Goal: Task Accomplishment & Management: Manage account settings

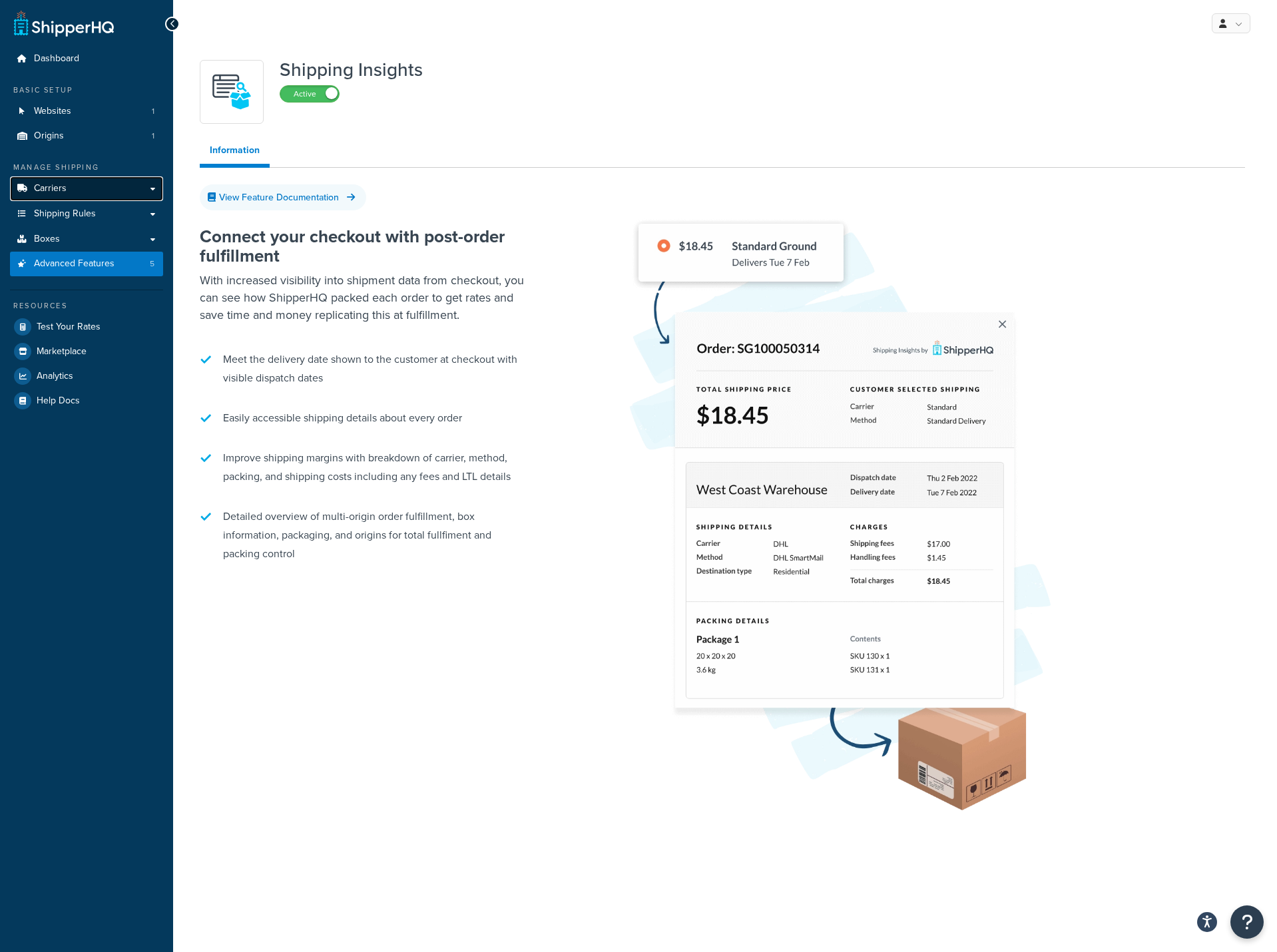
click at [51, 189] on span "Carriers" at bounding box center [50, 189] width 32 height 11
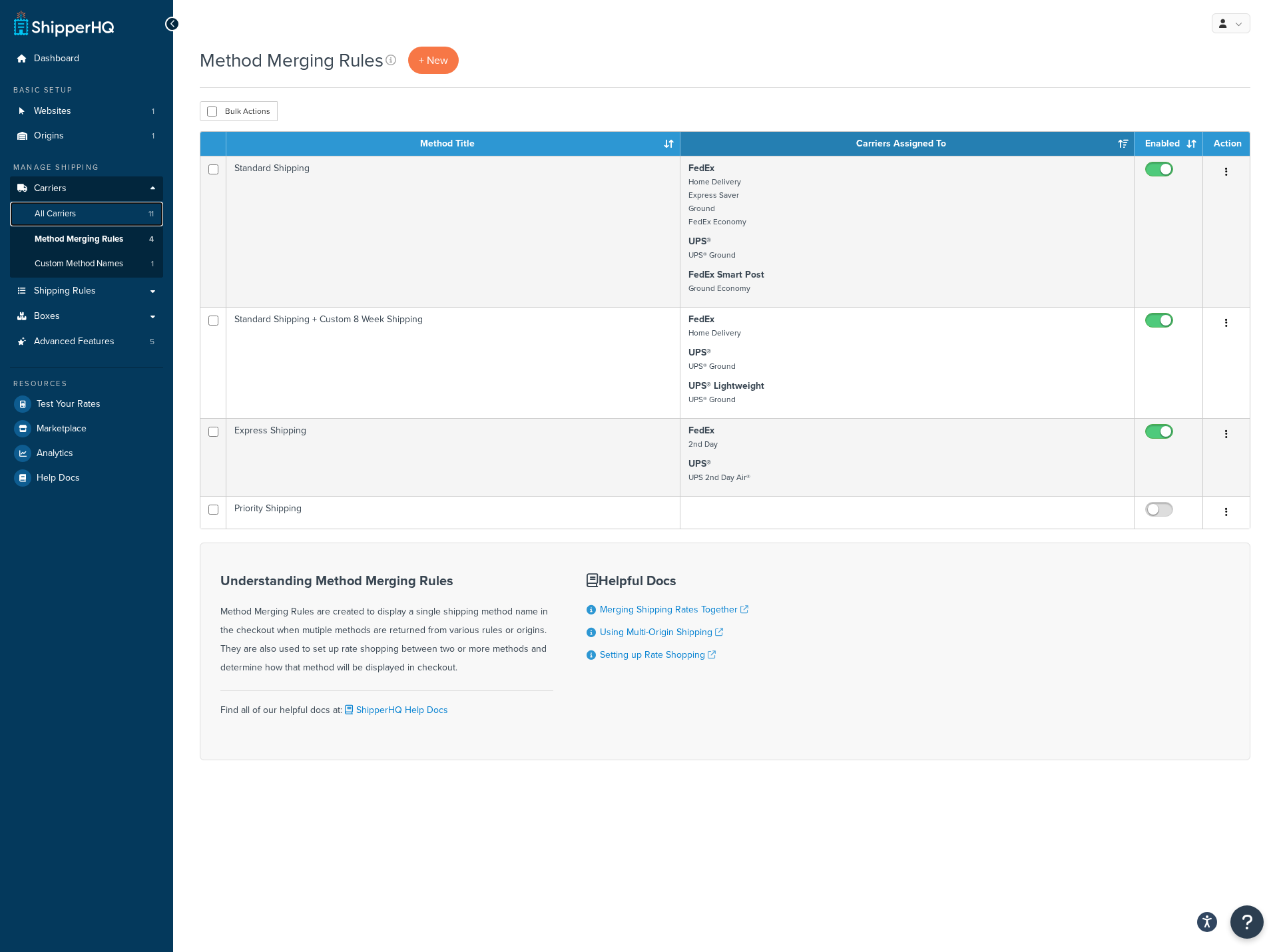
click at [52, 209] on span "All Carriers" at bounding box center [55, 214] width 42 height 11
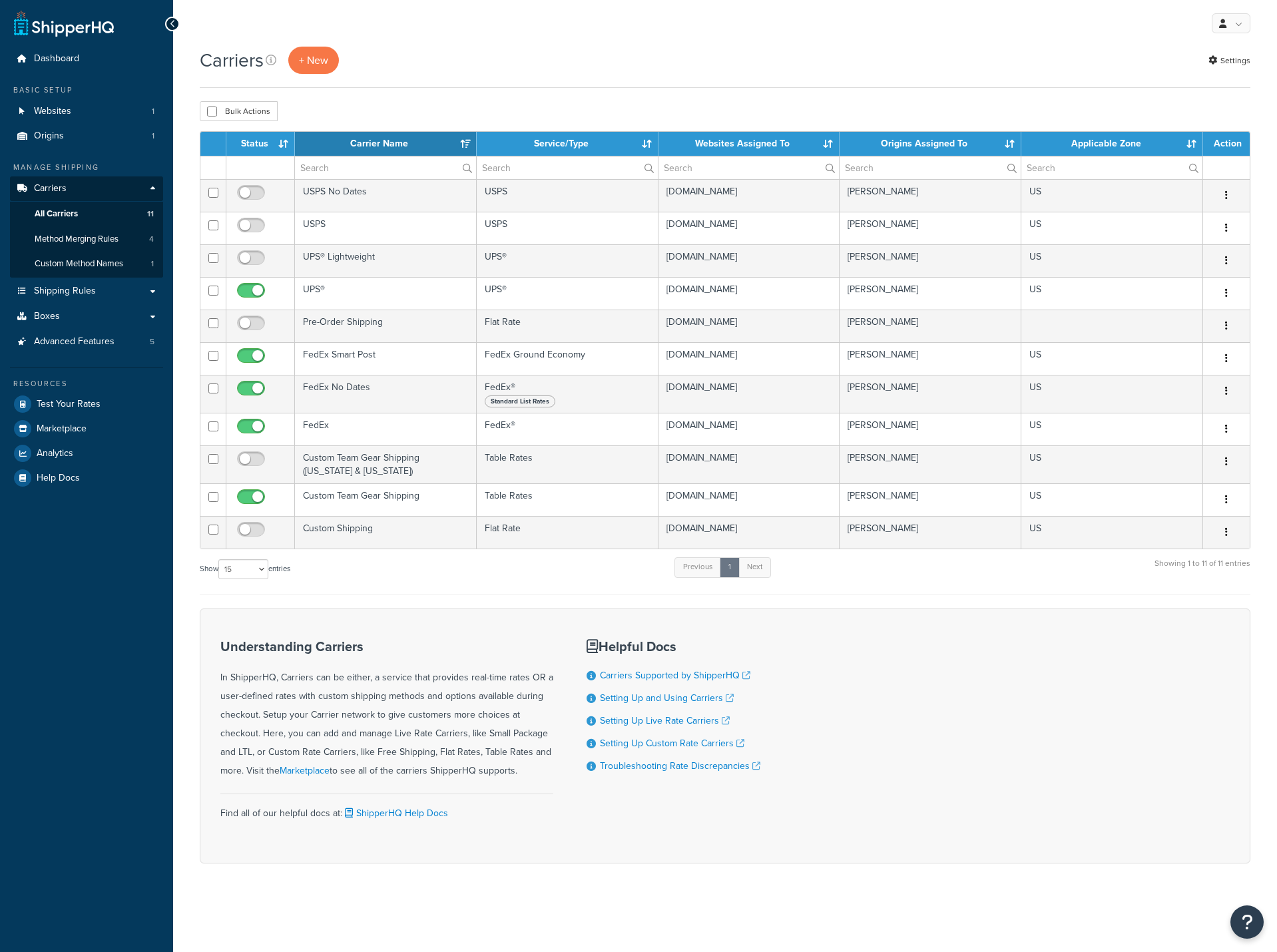
select select "15"
click at [84, 270] on span "Custom Method Names" at bounding box center [78, 264] width 88 height 11
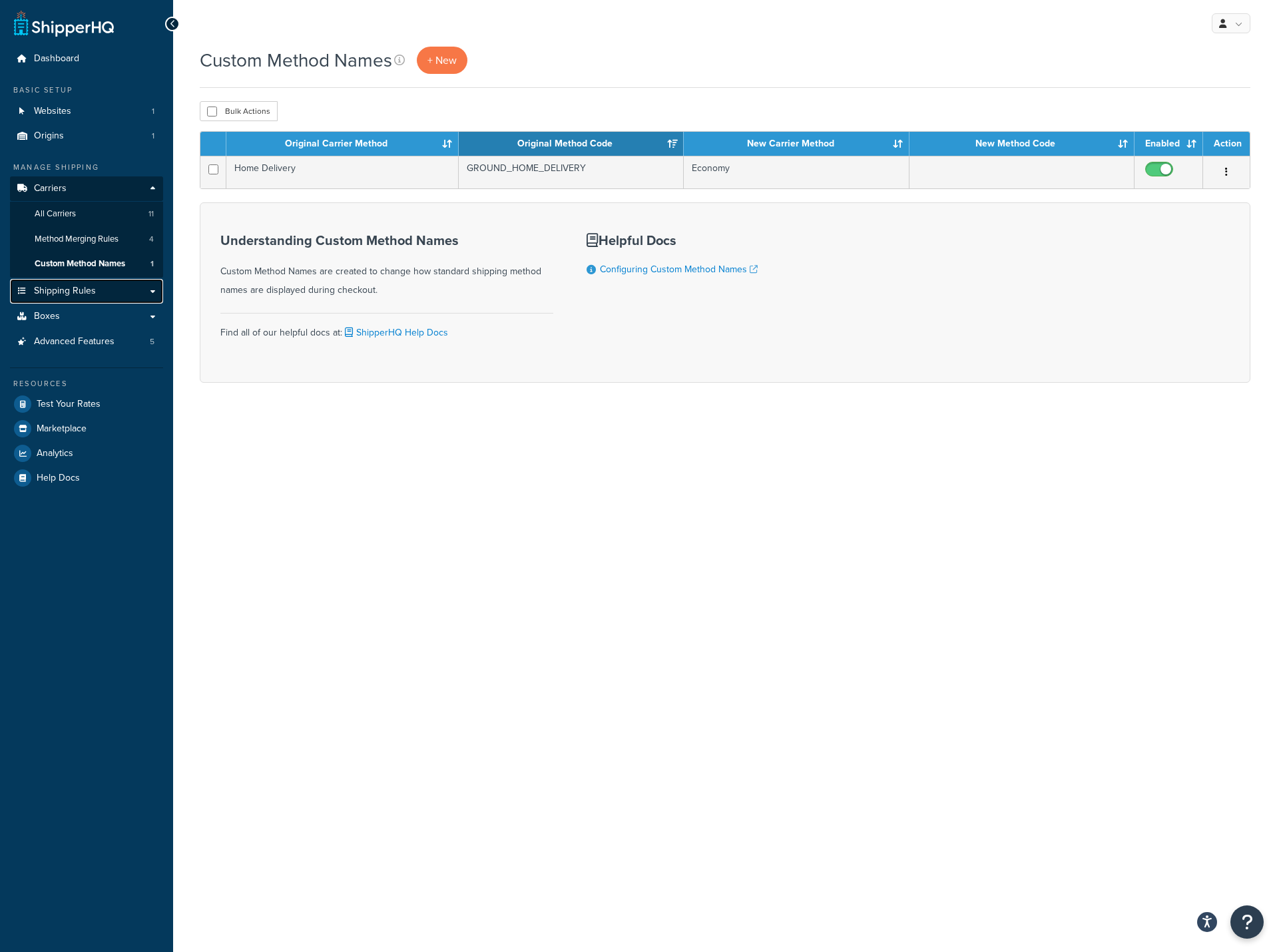
click at [77, 291] on span "Shipping Rules" at bounding box center [65, 291] width 62 height 11
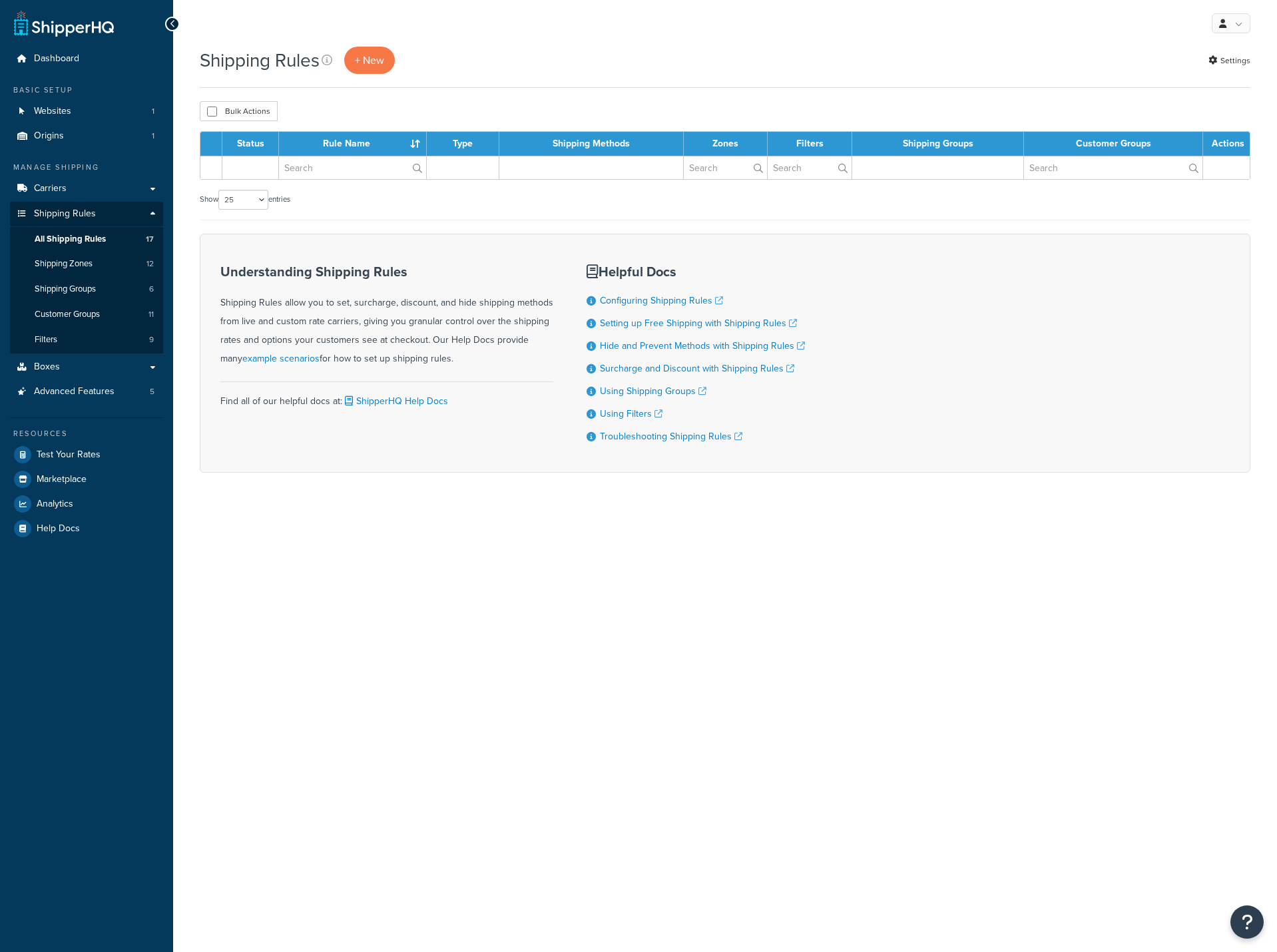
select select "25"
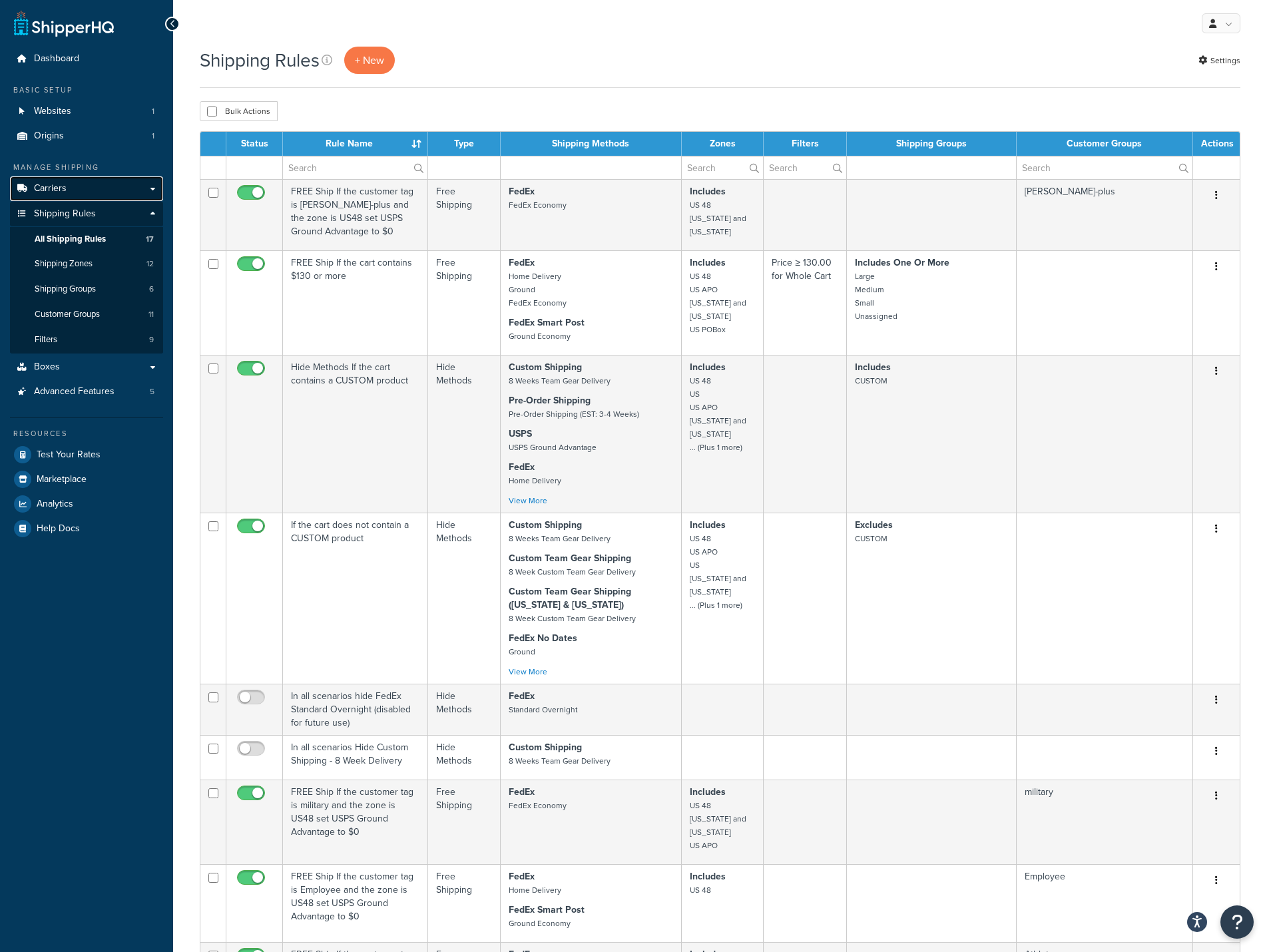
click at [65, 189] on span "Carriers" at bounding box center [50, 189] width 32 height 11
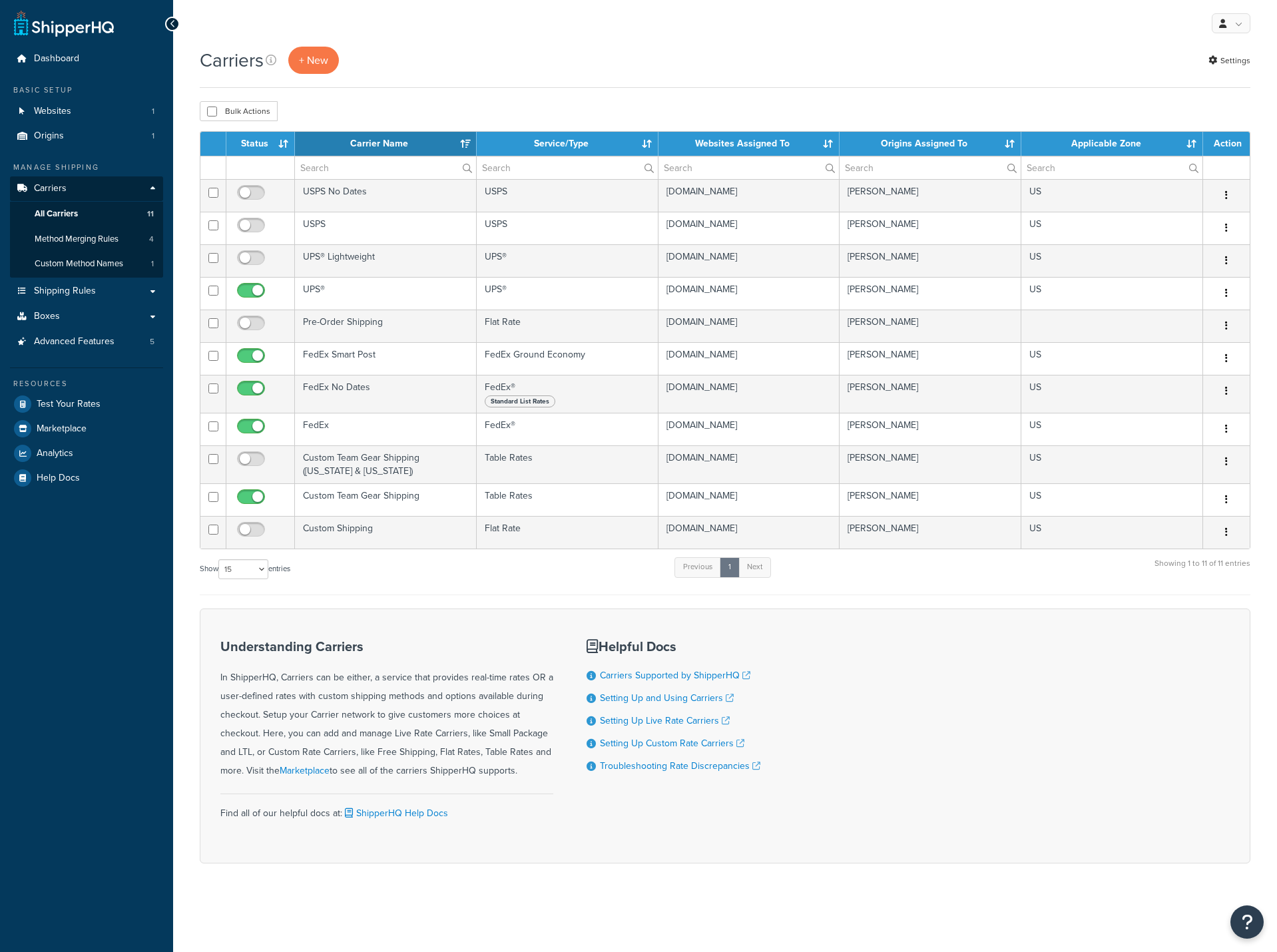
select select "15"
click at [65, 239] on span "Method Merging Rules" at bounding box center [76, 240] width 84 height 11
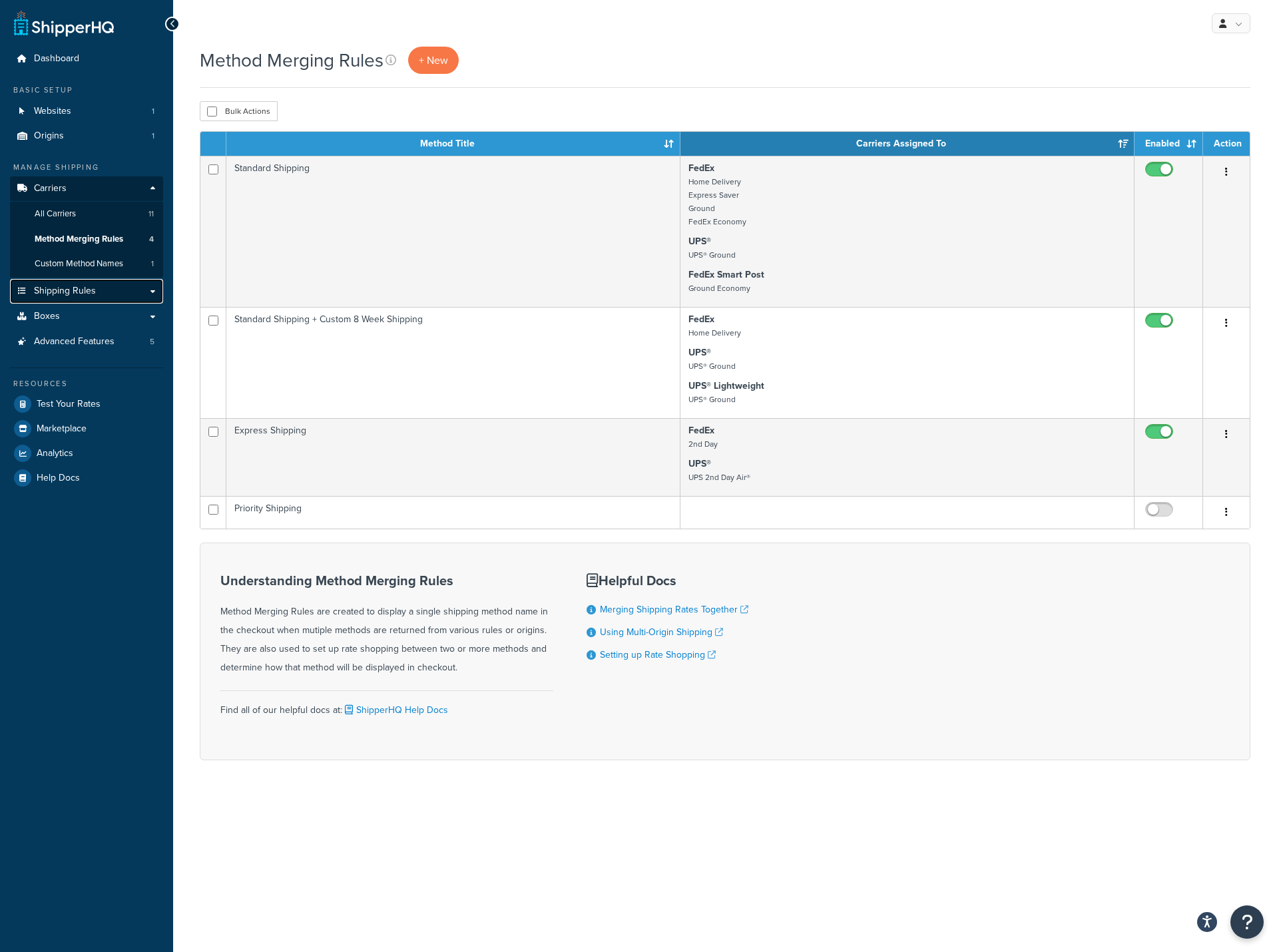
click at [40, 291] on span "Shipping Rules" at bounding box center [65, 291] width 62 height 11
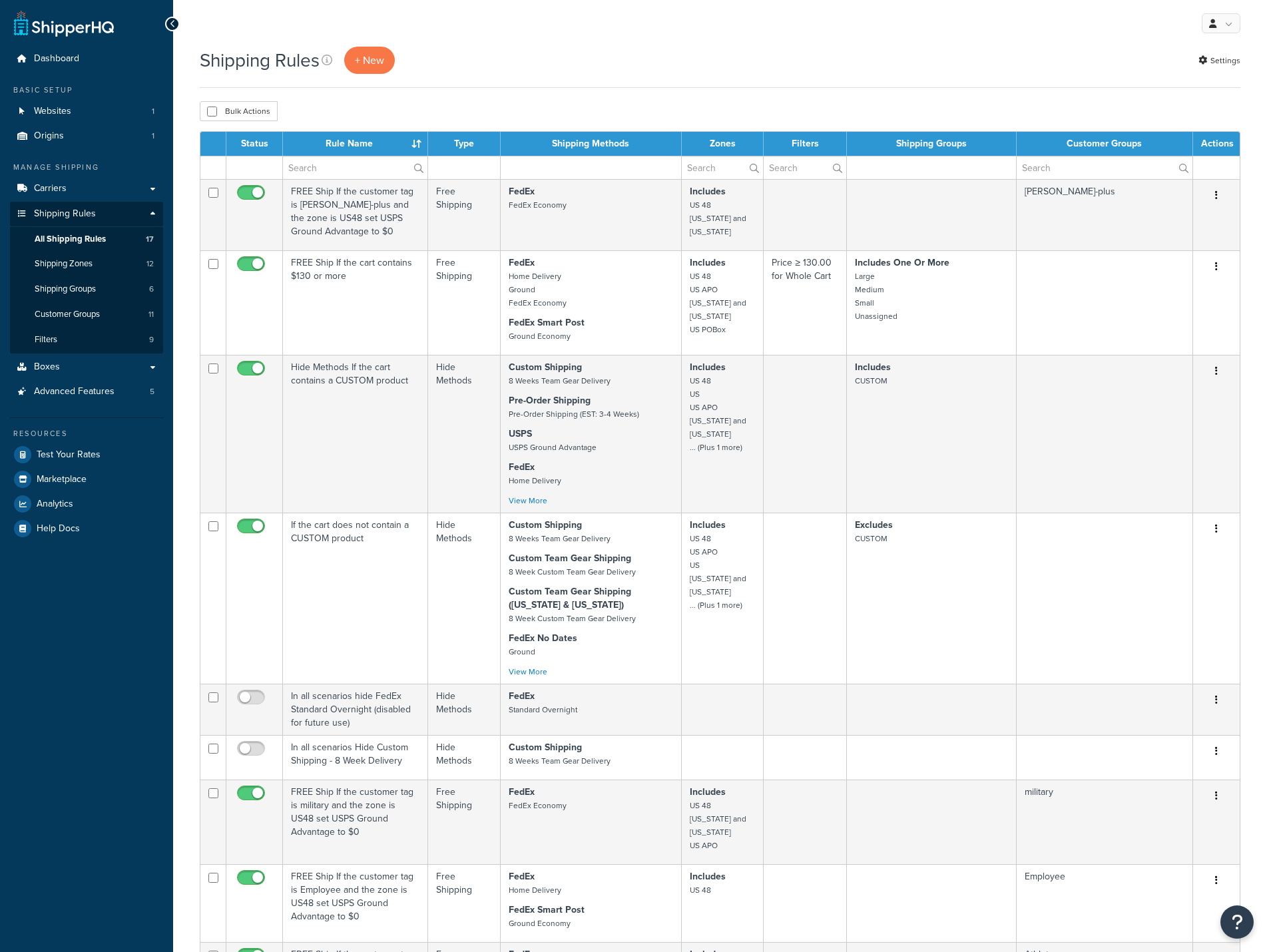
select select "25"
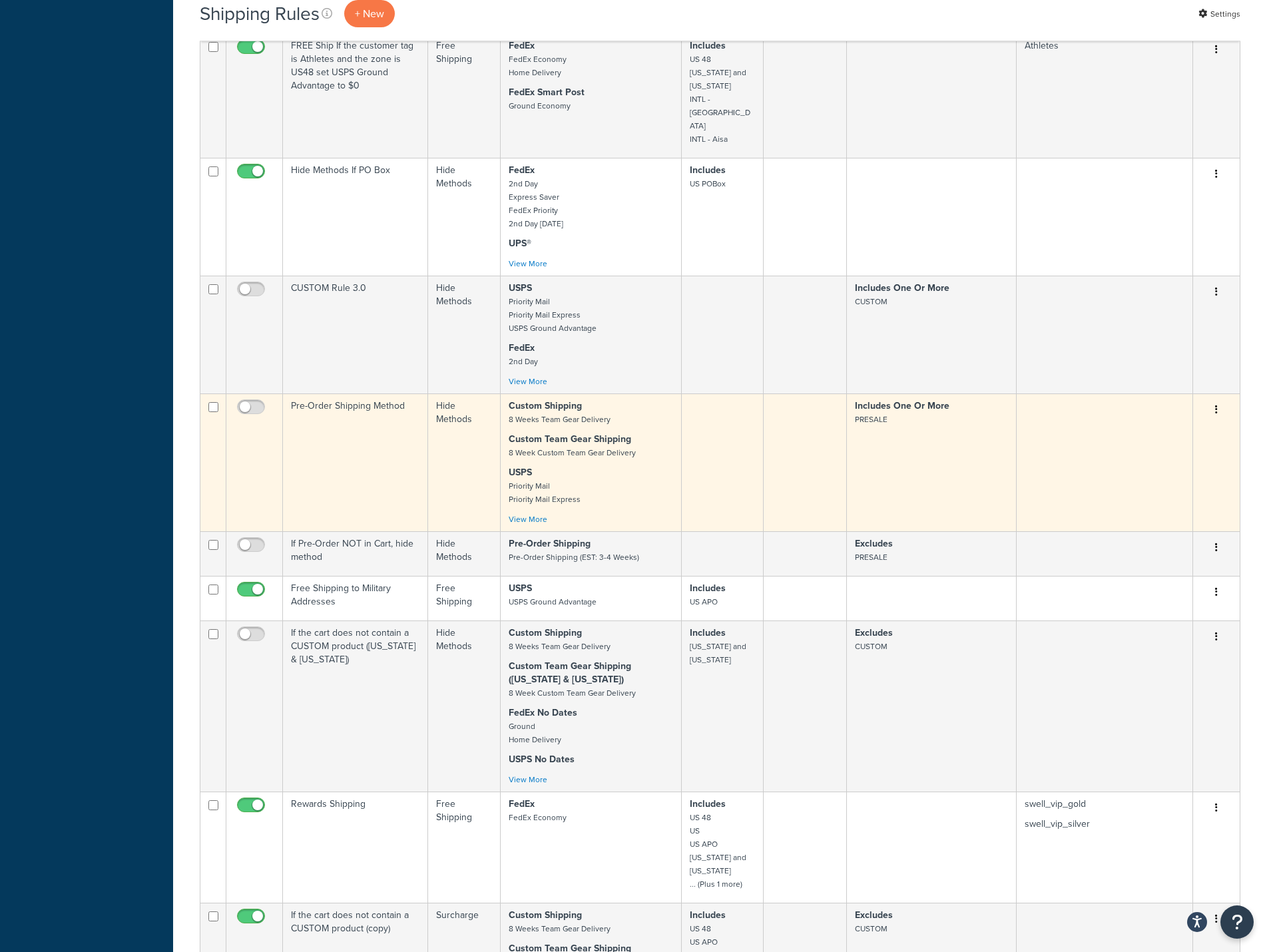
scroll to position [906, 0]
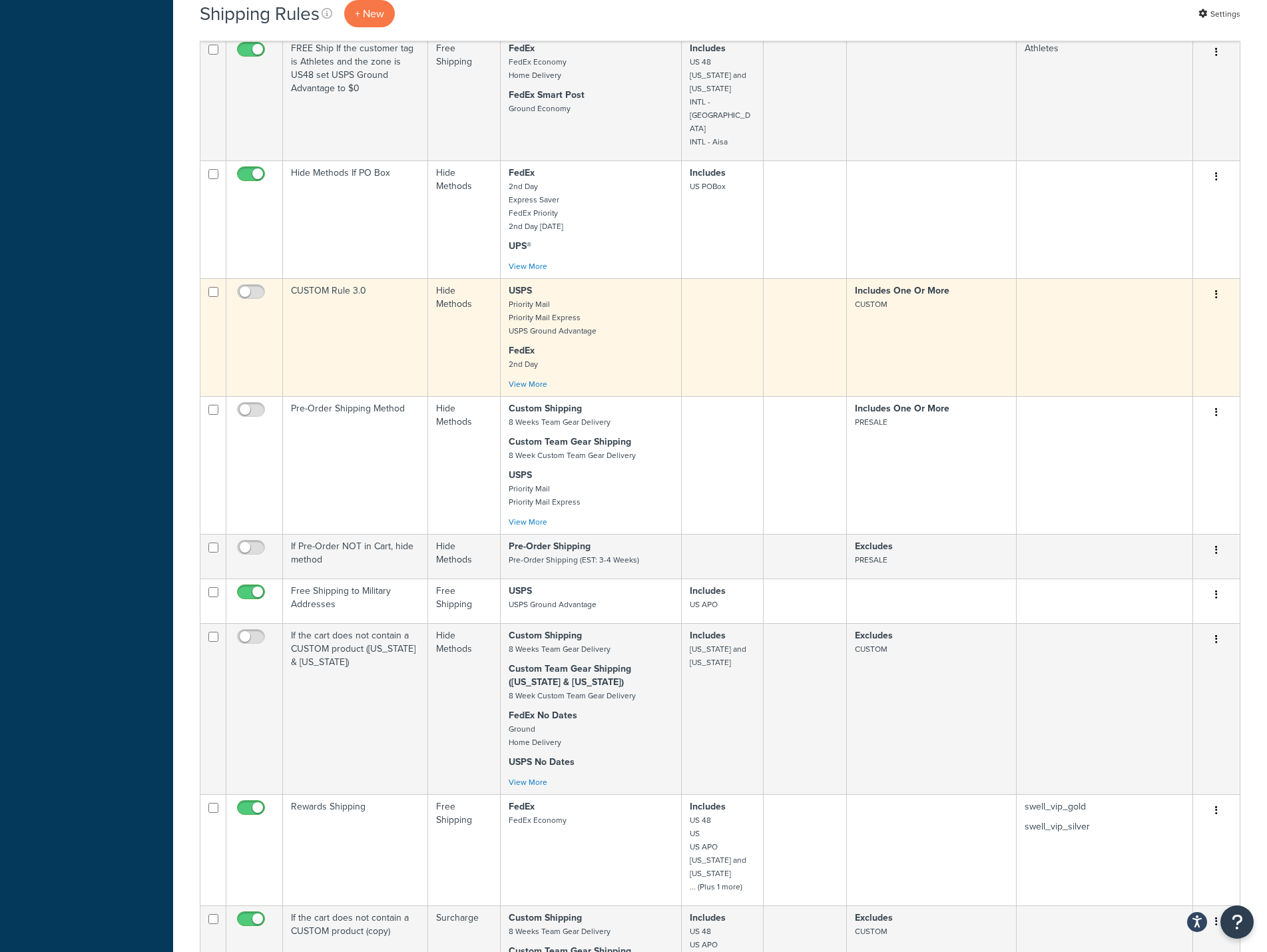
click at [212, 287] on input "checkbox" at bounding box center [213, 292] width 10 height 10
checkbox input "true"
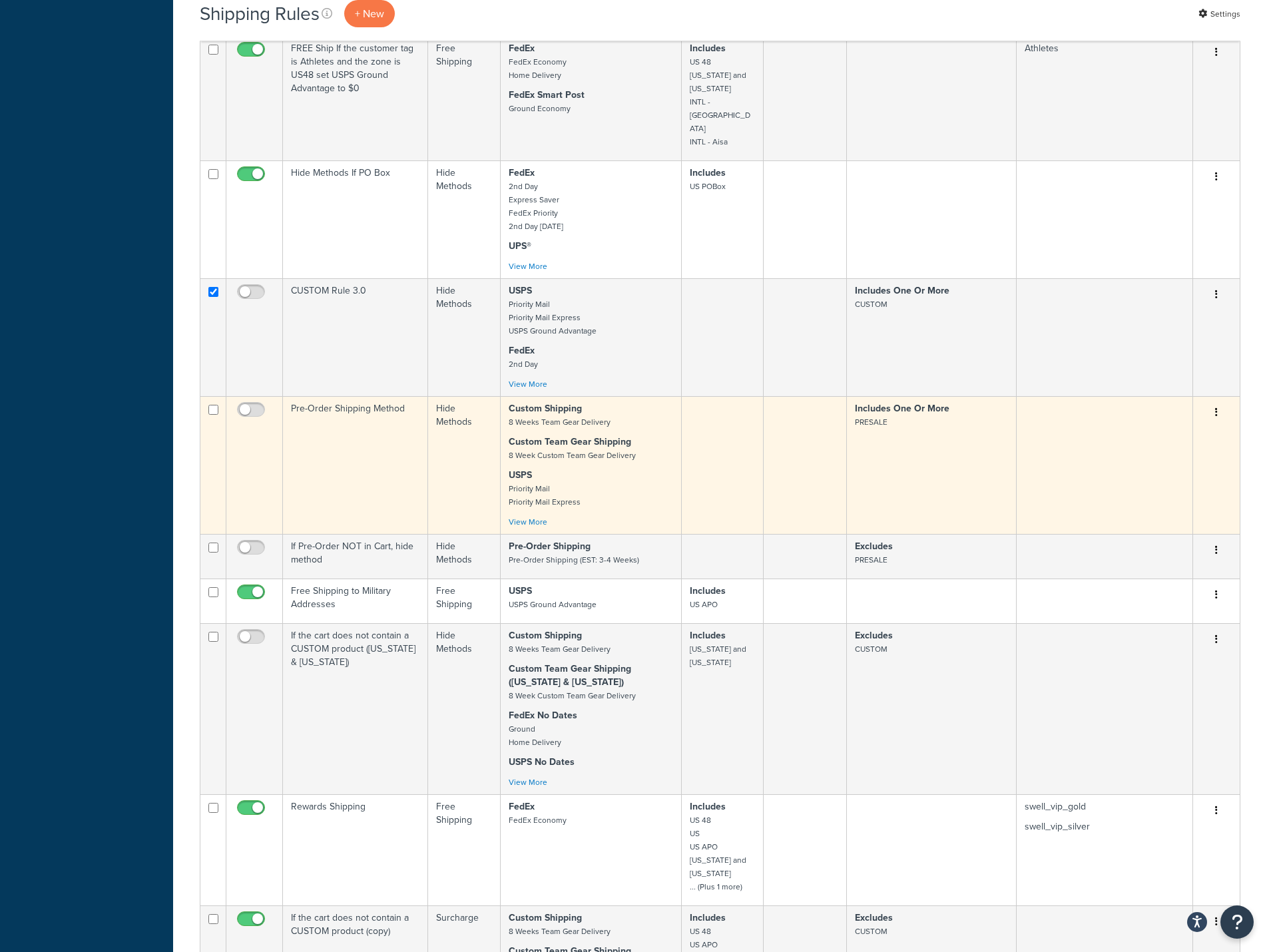
click at [210, 405] on input "checkbox" at bounding box center [213, 410] width 10 height 10
checkbox input "true"
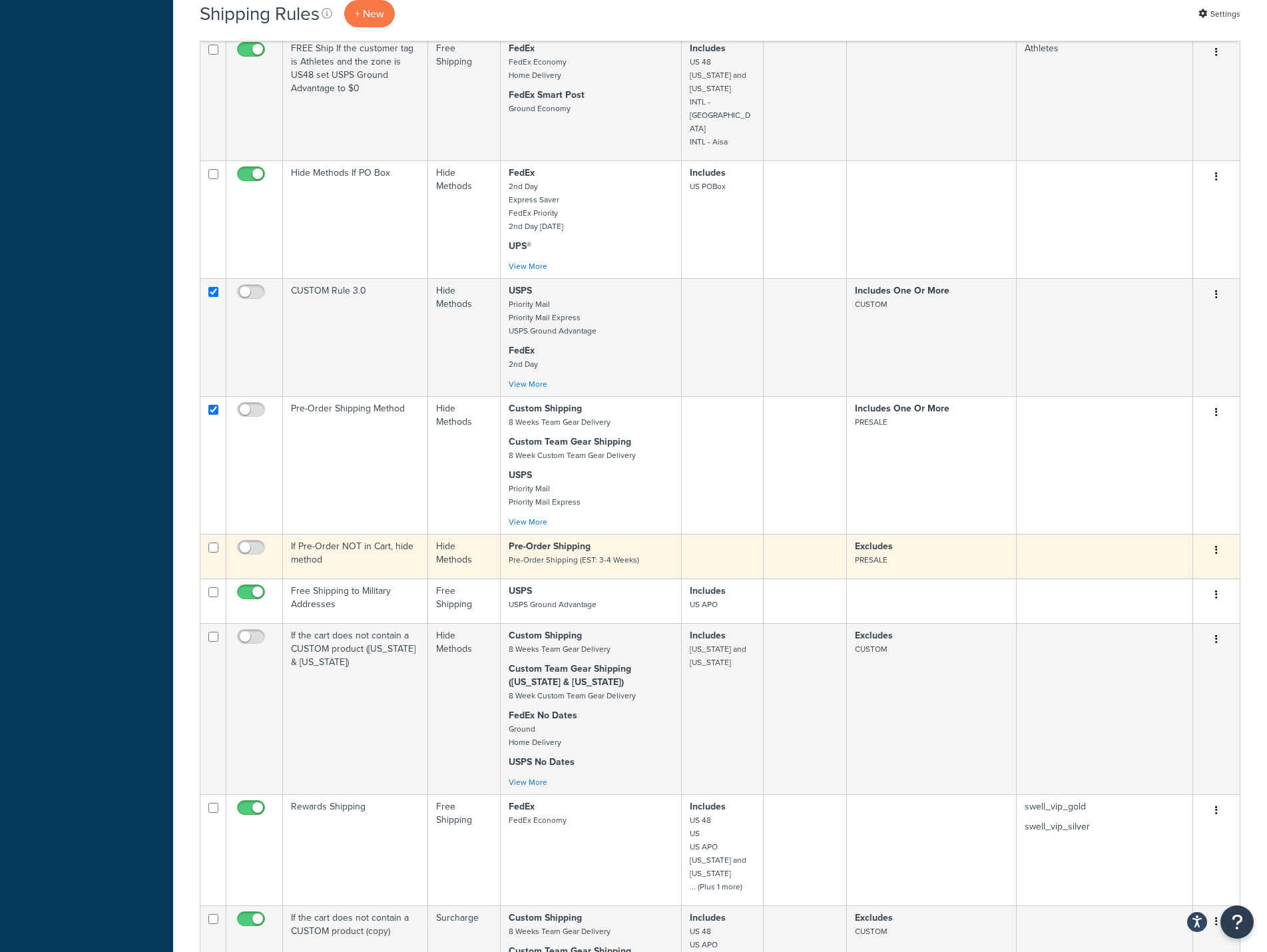
click at [209, 542] on input "checkbox" at bounding box center [213, 547] width 10 height 10
checkbox input "true"
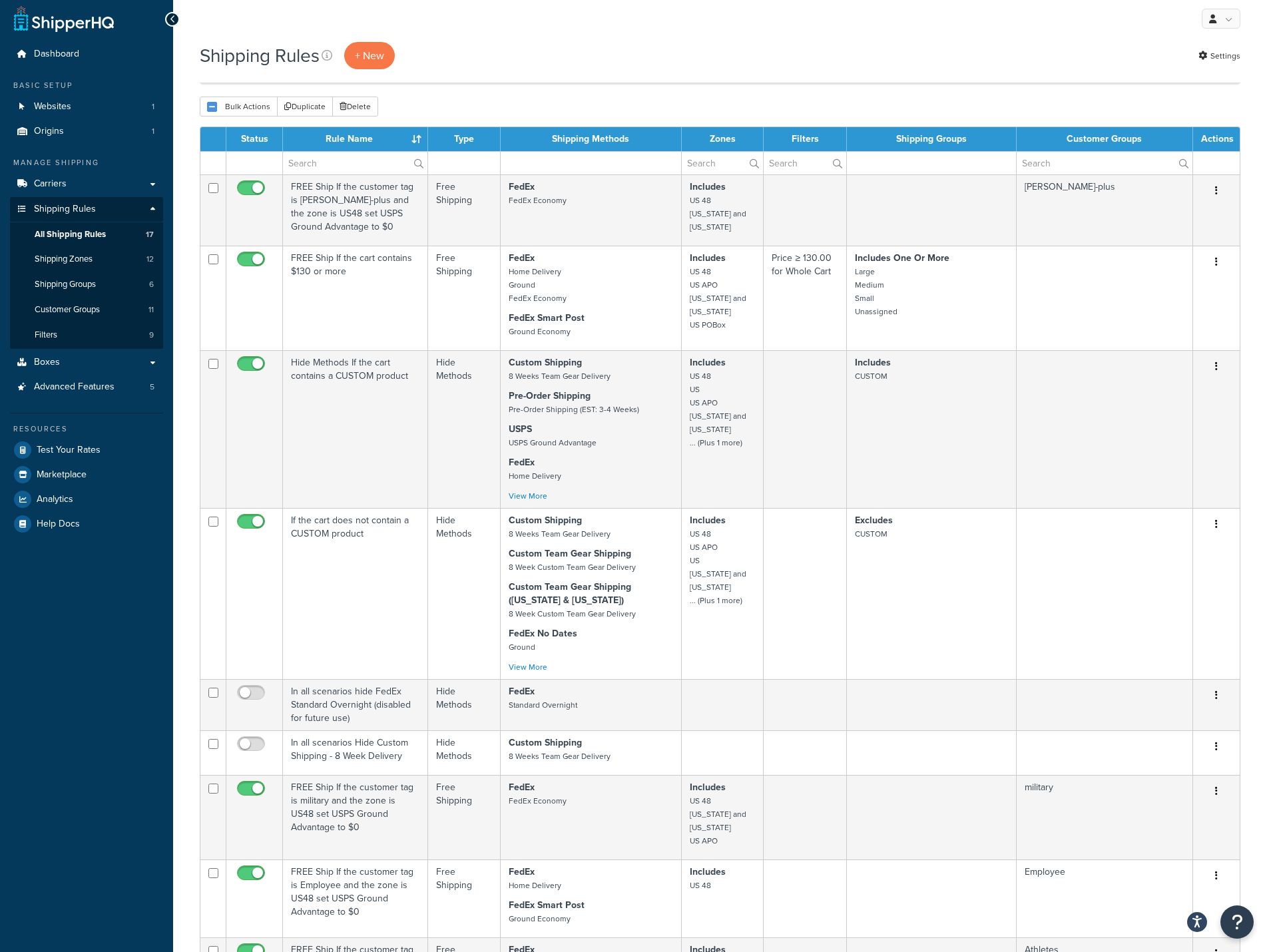
scroll to position [0, 0]
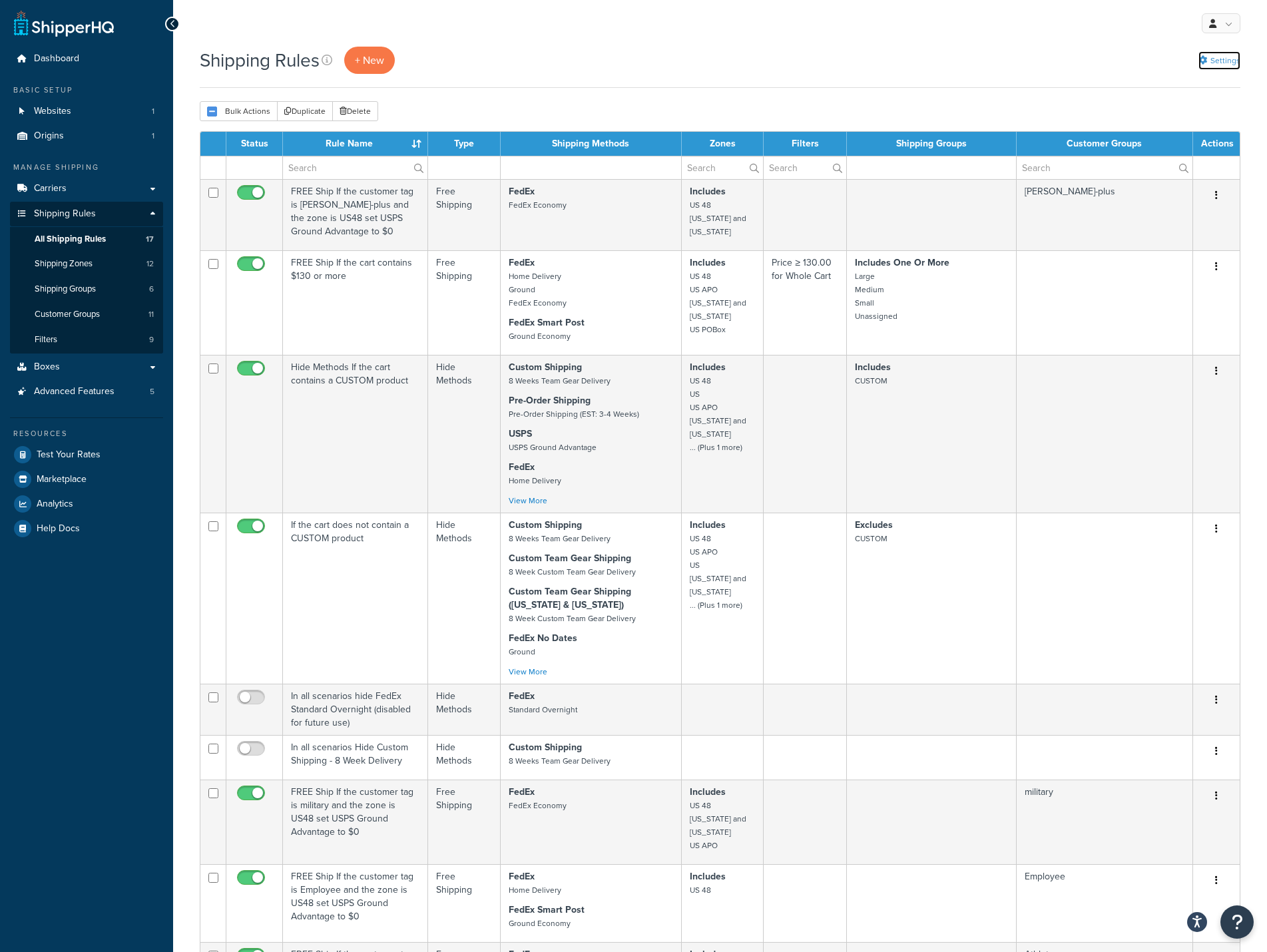
click at [1216, 57] on link "Settings" at bounding box center [1219, 60] width 42 height 19
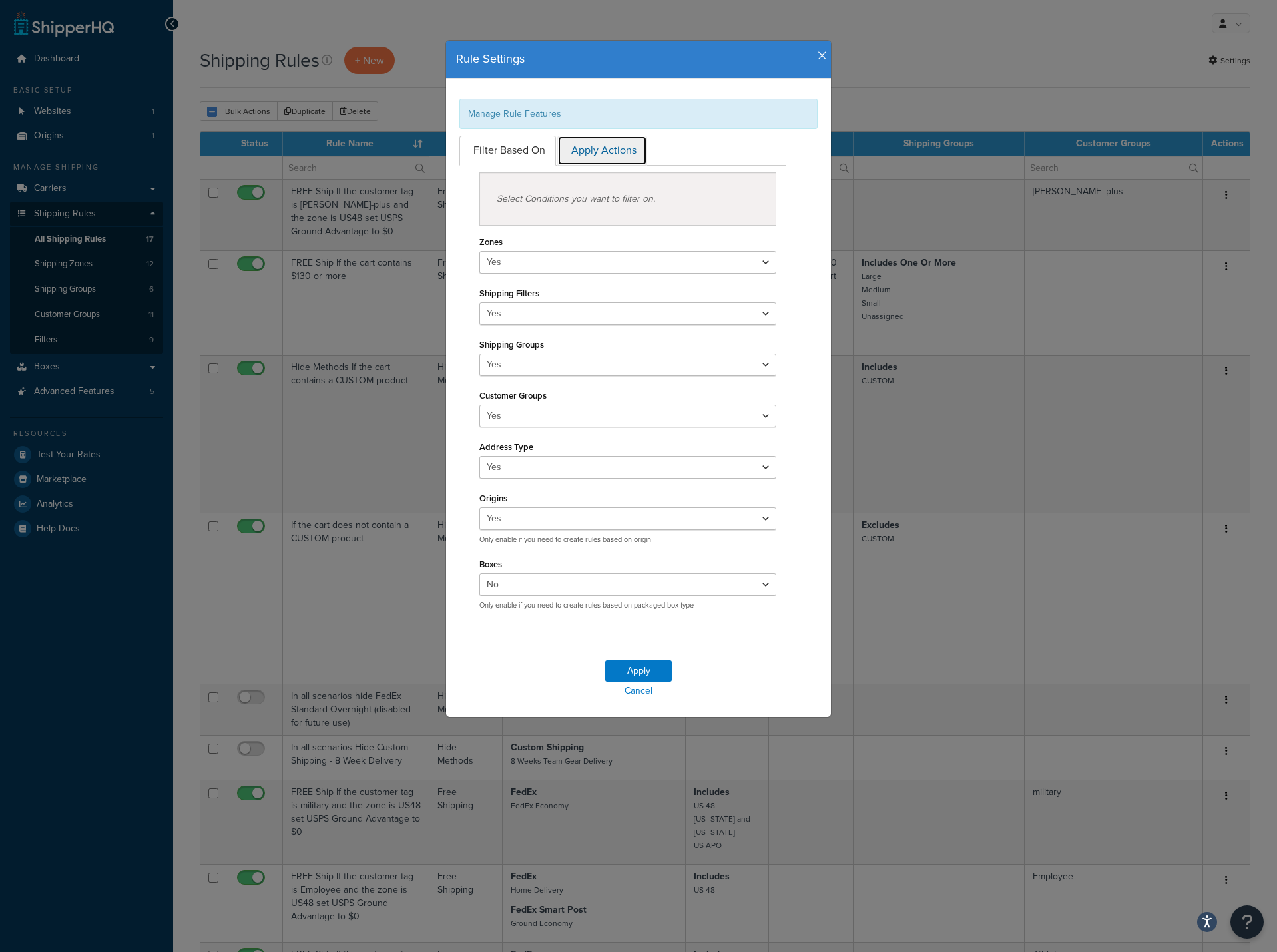
click at [605, 151] on link "Apply Actions" at bounding box center [602, 151] width 90 height 30
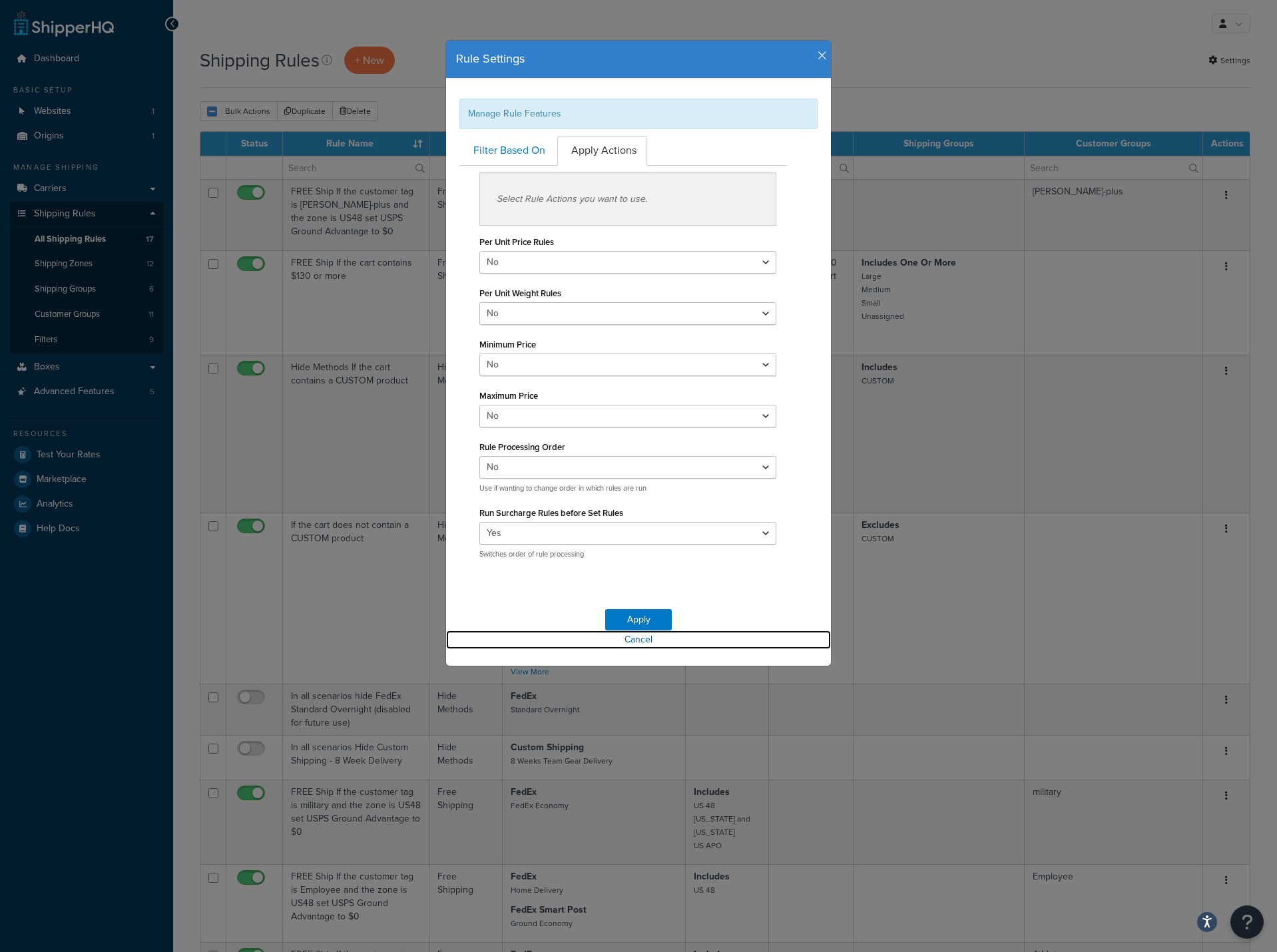
click at [618, 644] on link "Cancel" at bounding box center [638, 640] width 385 height 19
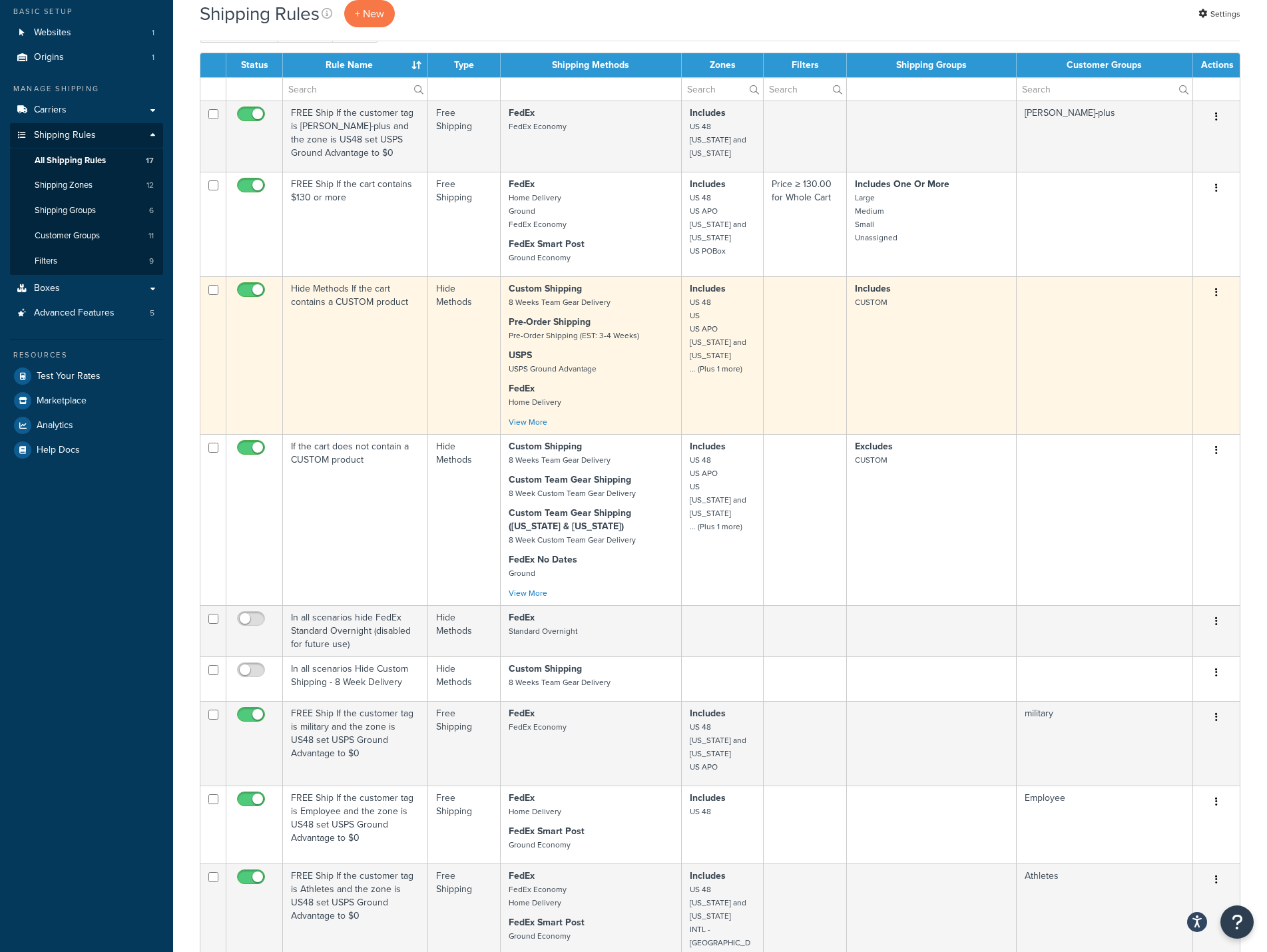
scroll to position [133, 0]
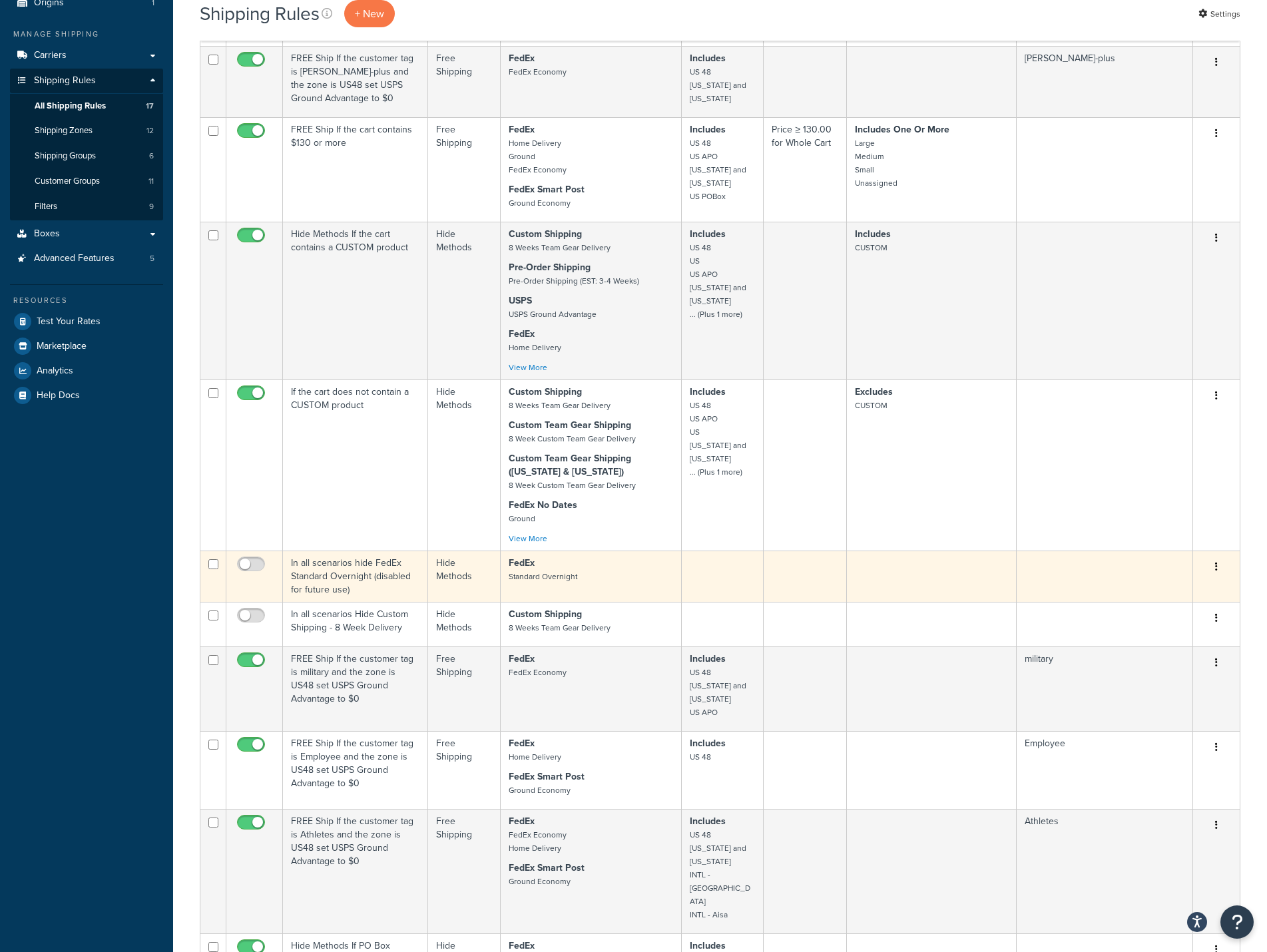
click at [1215, 570] on icon "button" at bounding box center [1216, 566] width 3 height 9
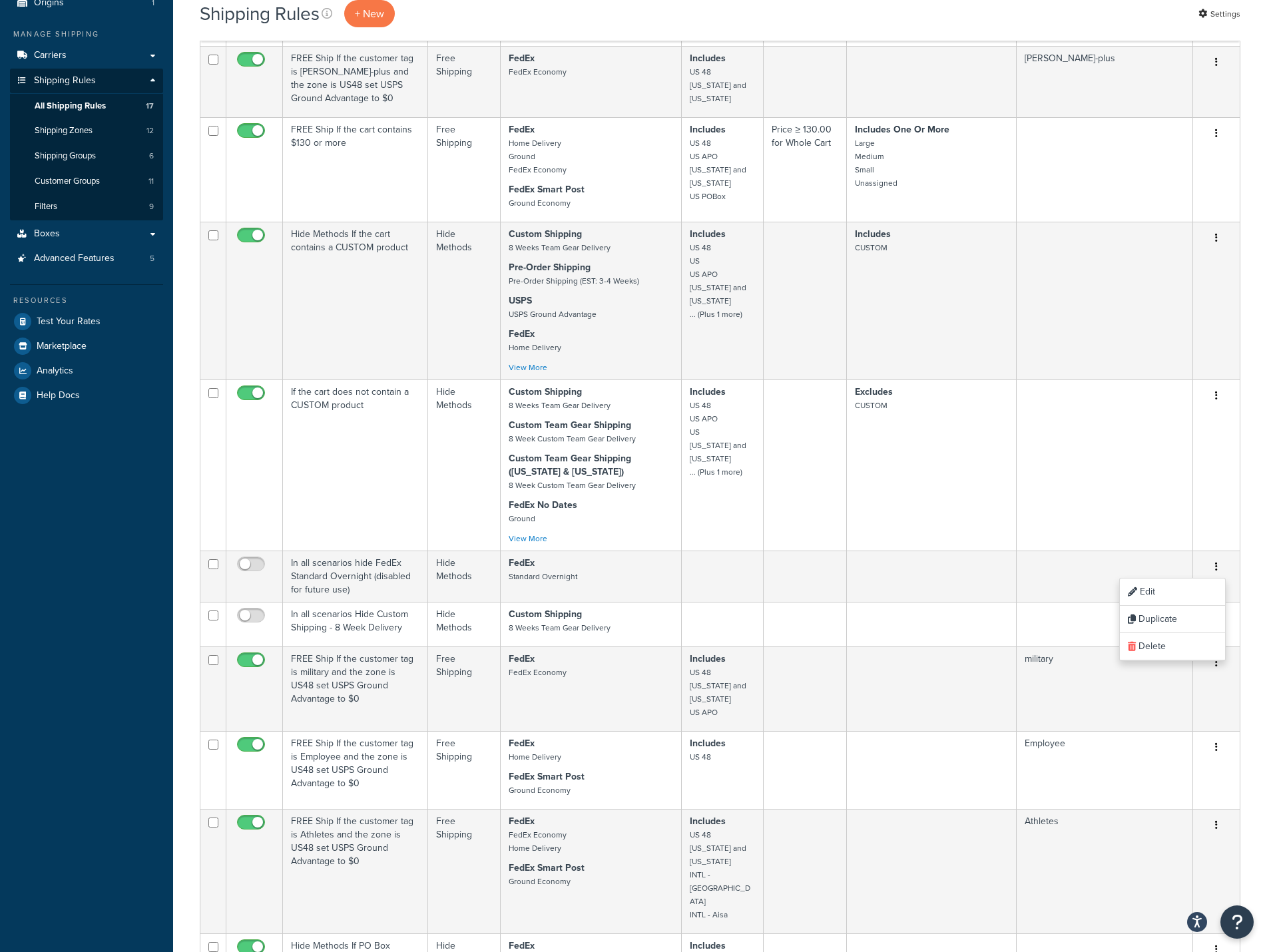
click at [1240, 567] on table "Status Rule Name Type Shipping Methods Zones Filters Shipping Groups Customer G…" at bounding box center [720, 923] width 1040 height 1852
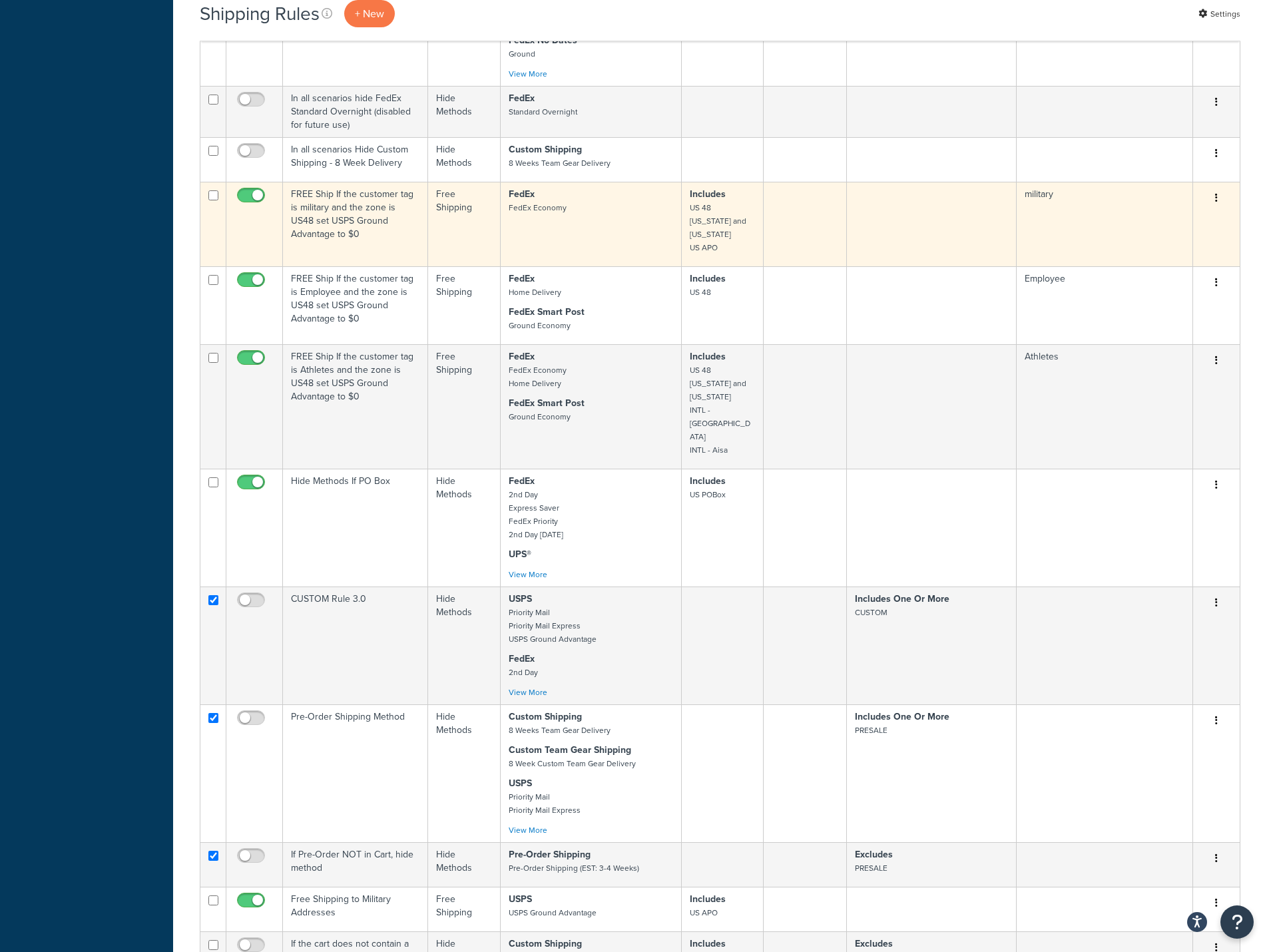
scroll to position [599, 0]
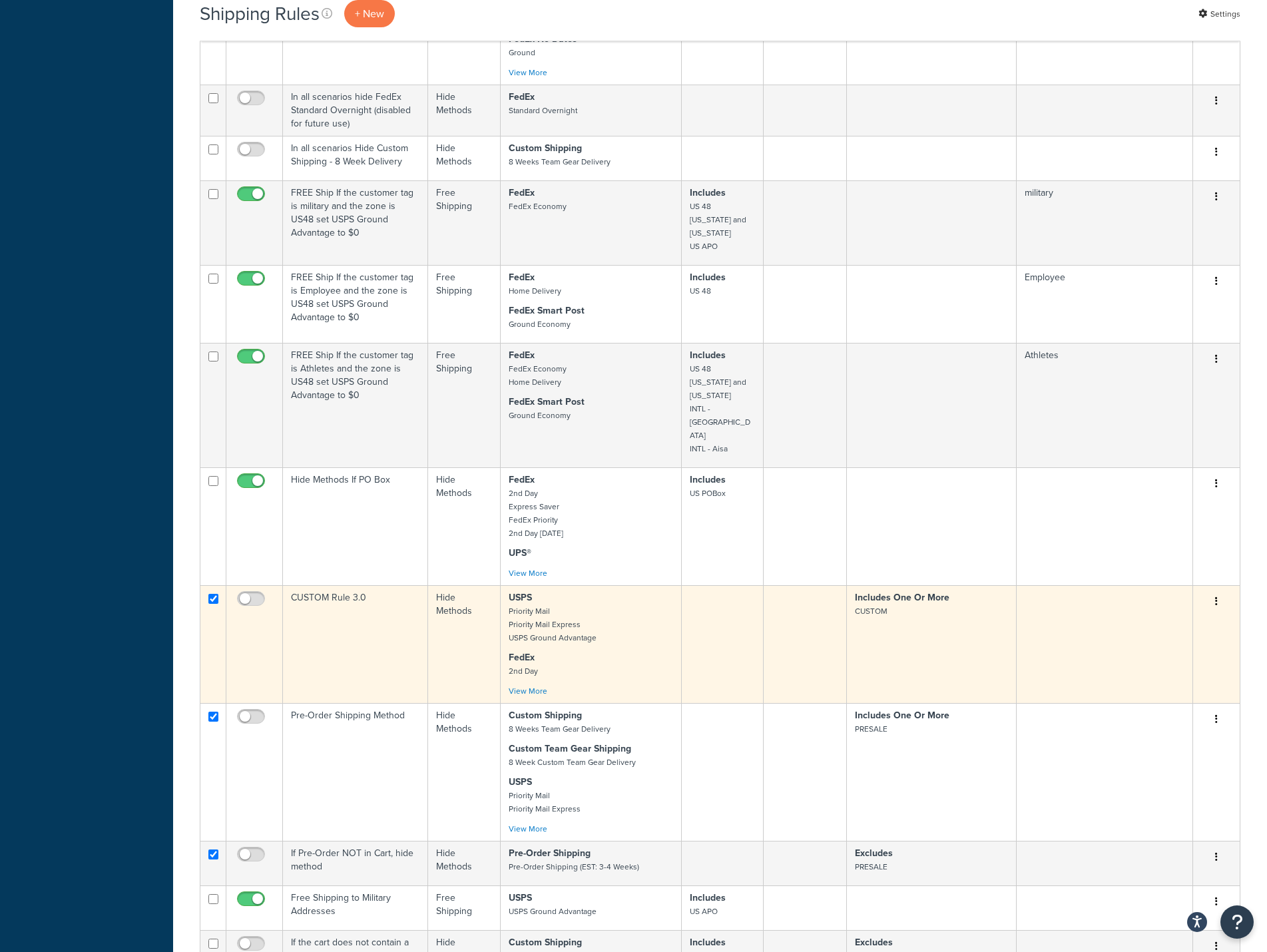
click at [1217, 591] on button "button" at bounding box center [1216, 602] width 19 height 22
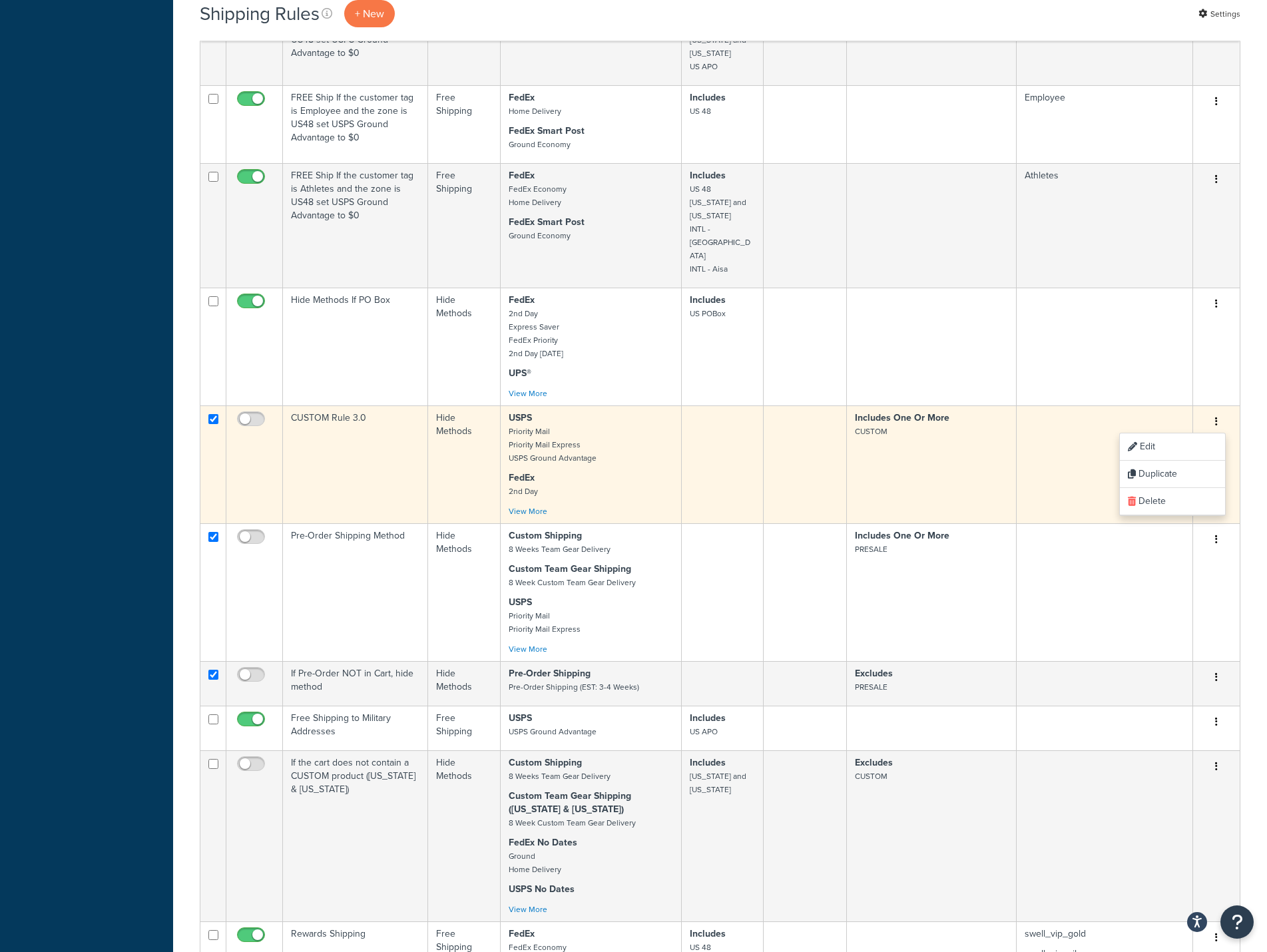
scroll to position [798, 0]
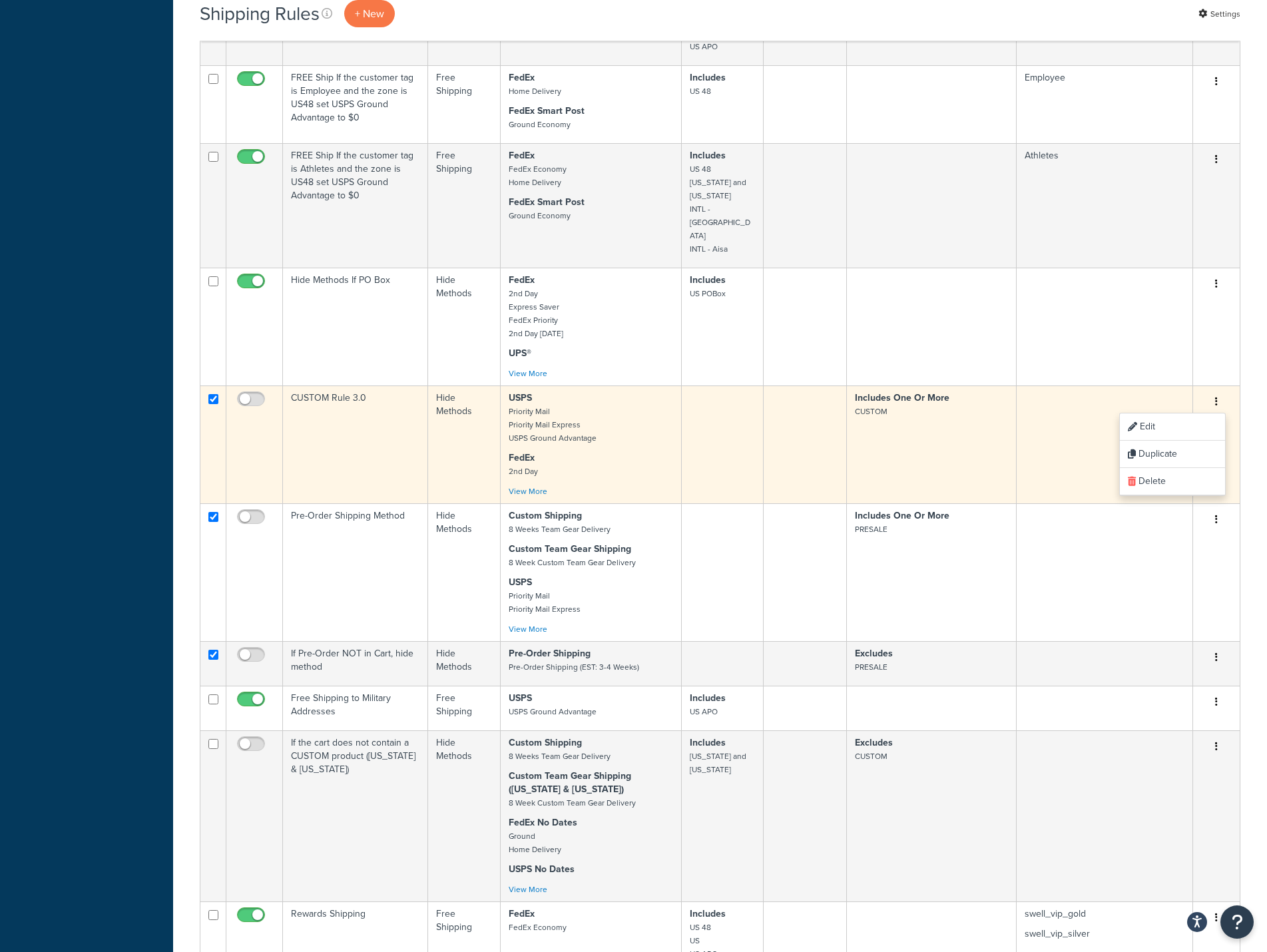
click at [211, 394] on input "checkbox" at bounding box center [213, 399] width 10 height 10
checkbox input "false"
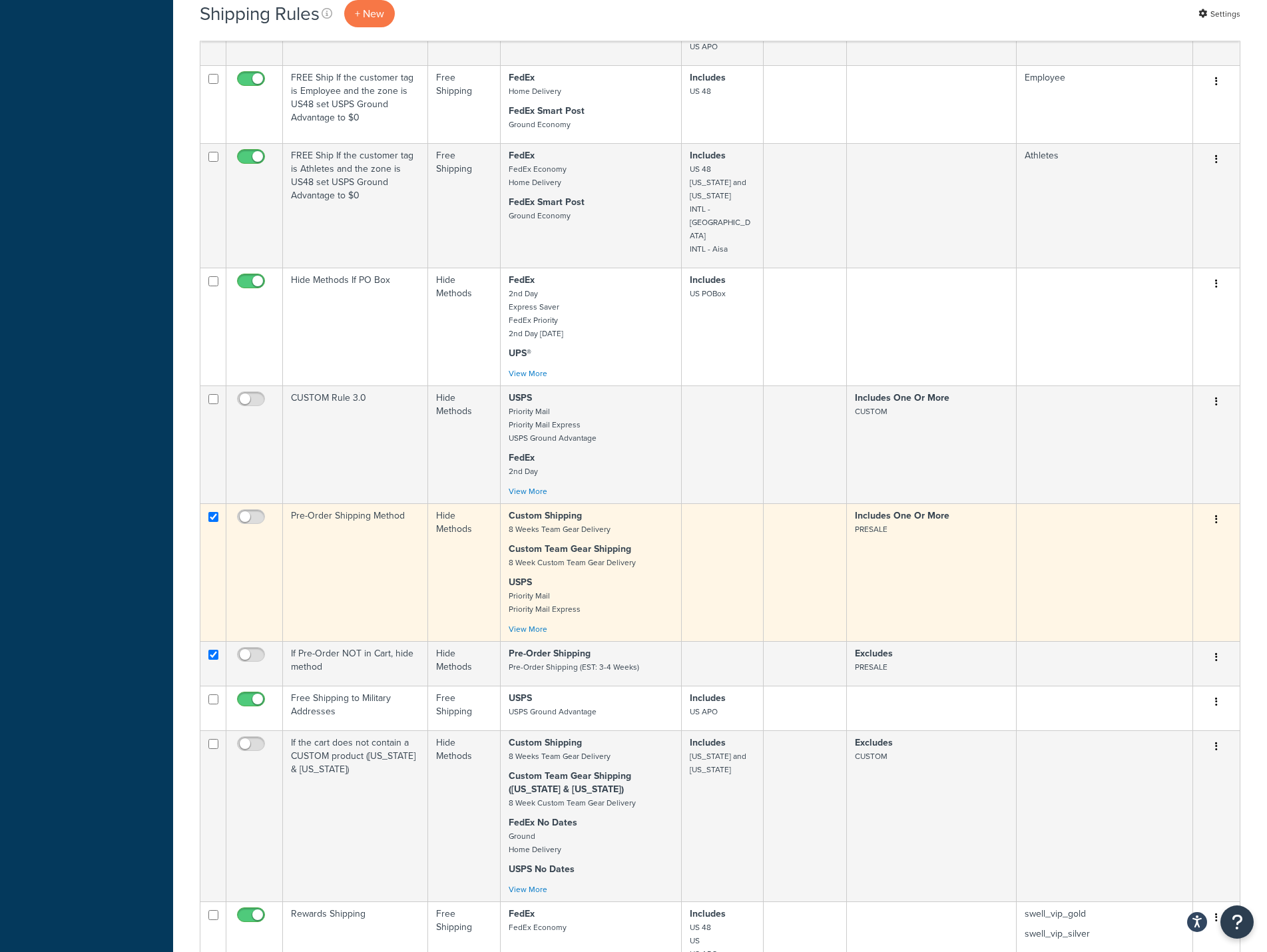
click at [207, 503] on td at bounding box center [213, 572] width 26 height 138
checkbox input "false"
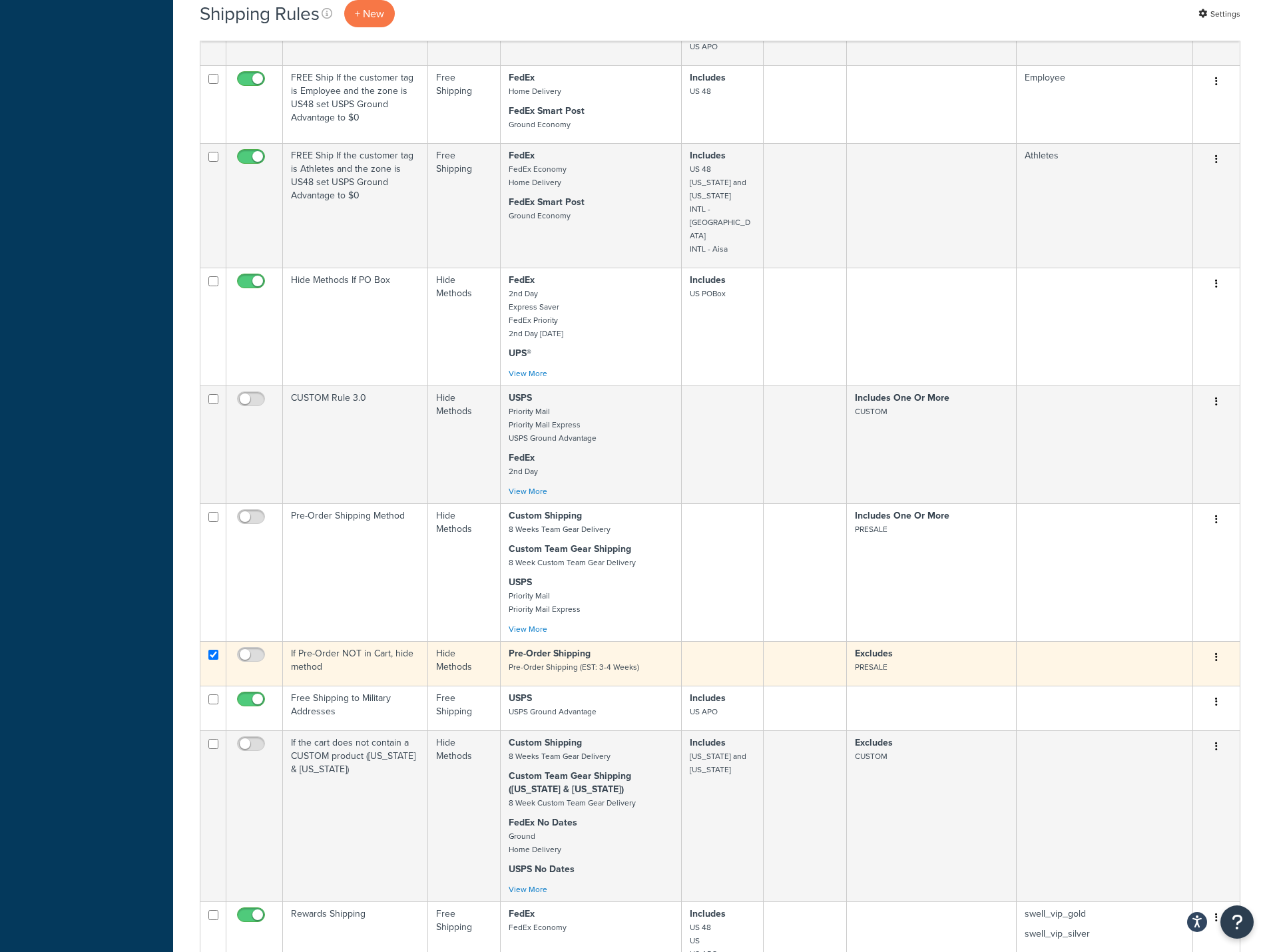
click at [213, 650] on input "checkbox" at bounding box center [213, 655] width 10 height 10
checkbox input "false"
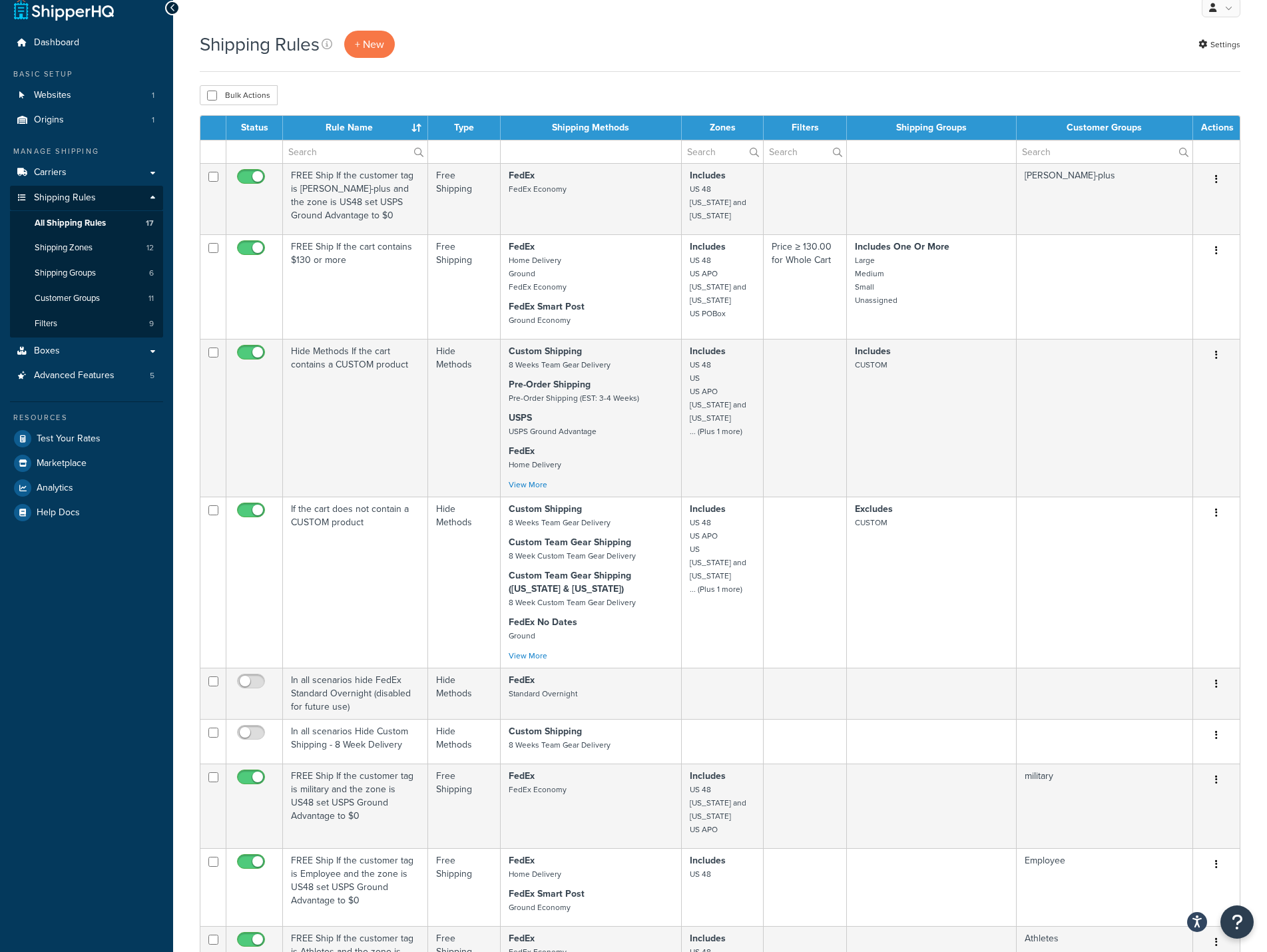
scroll to position [0, 0]
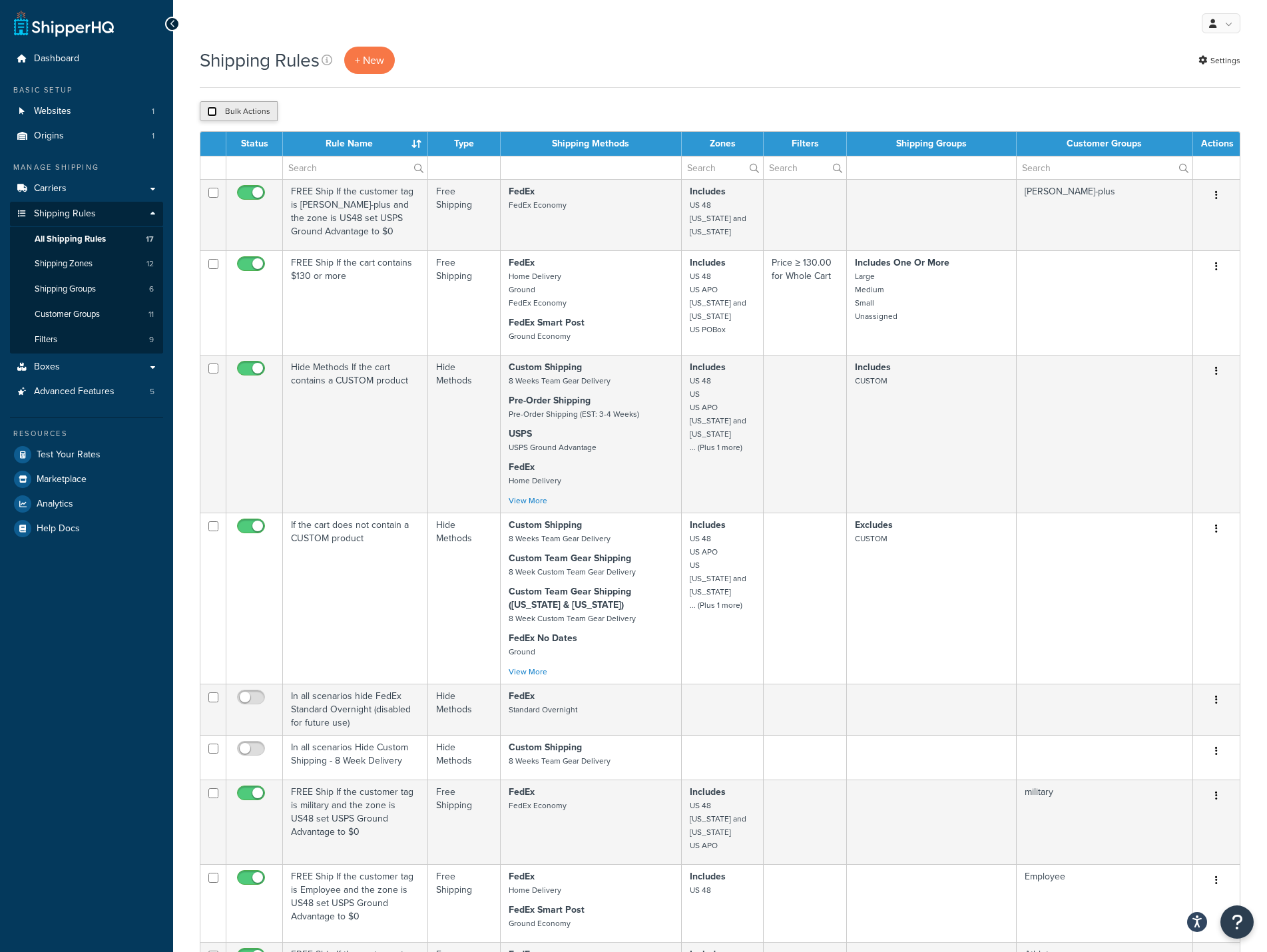
click at [209, 113] on input "checkbox" at bounding box center [212, 111] width 10 height 10
checkbox input "true"
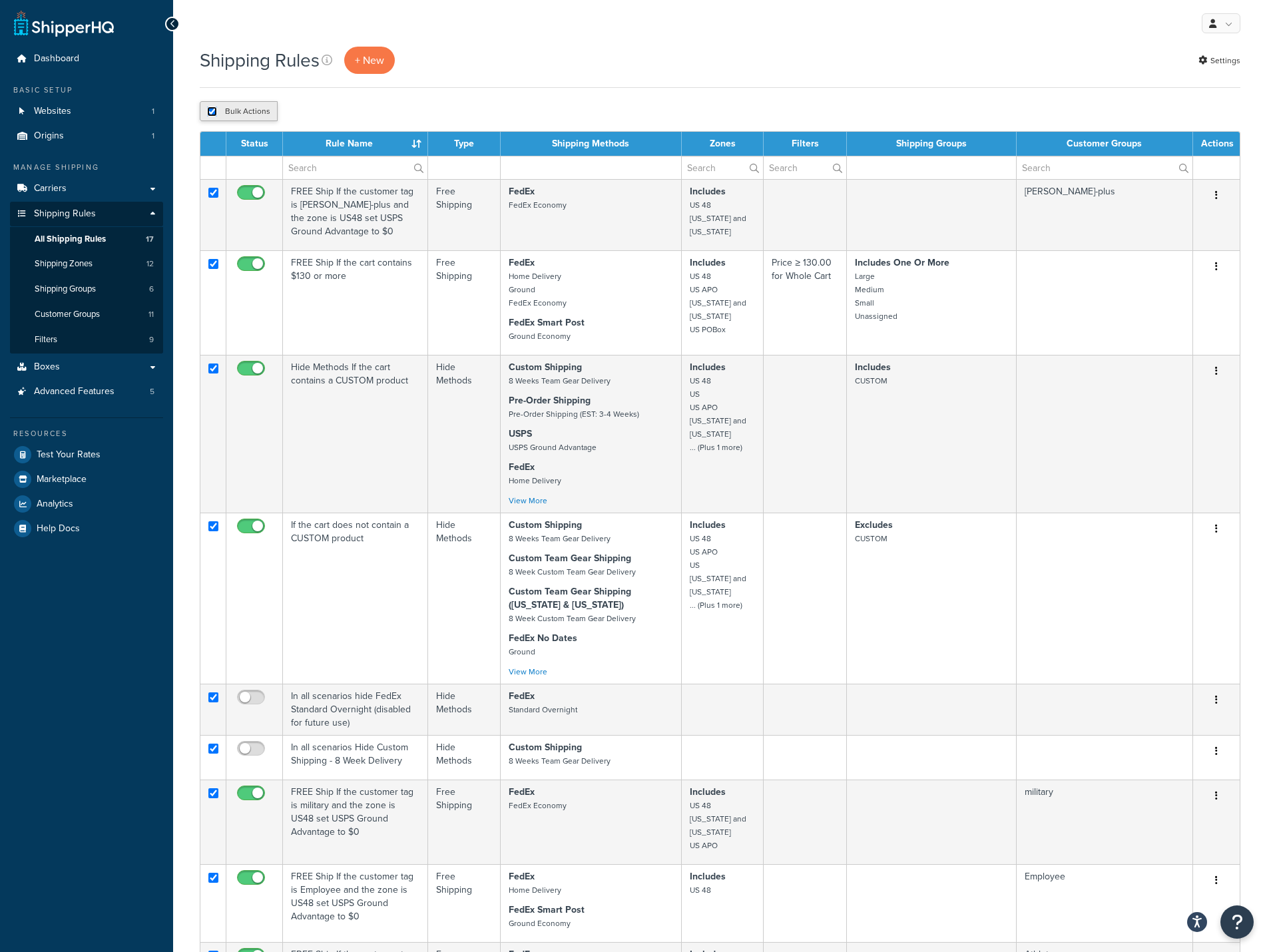
checkbox input "true"
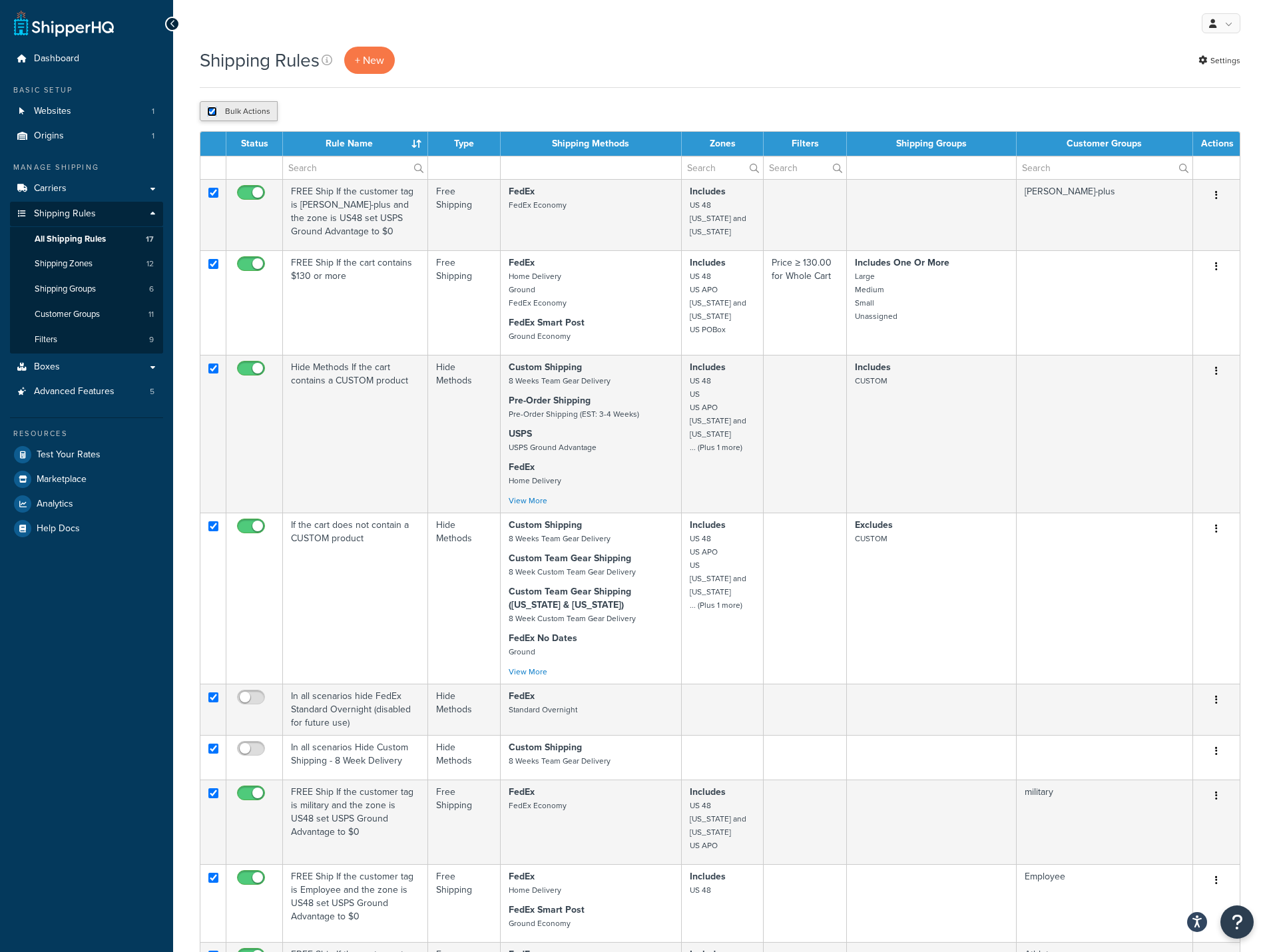
checkbox input "true"
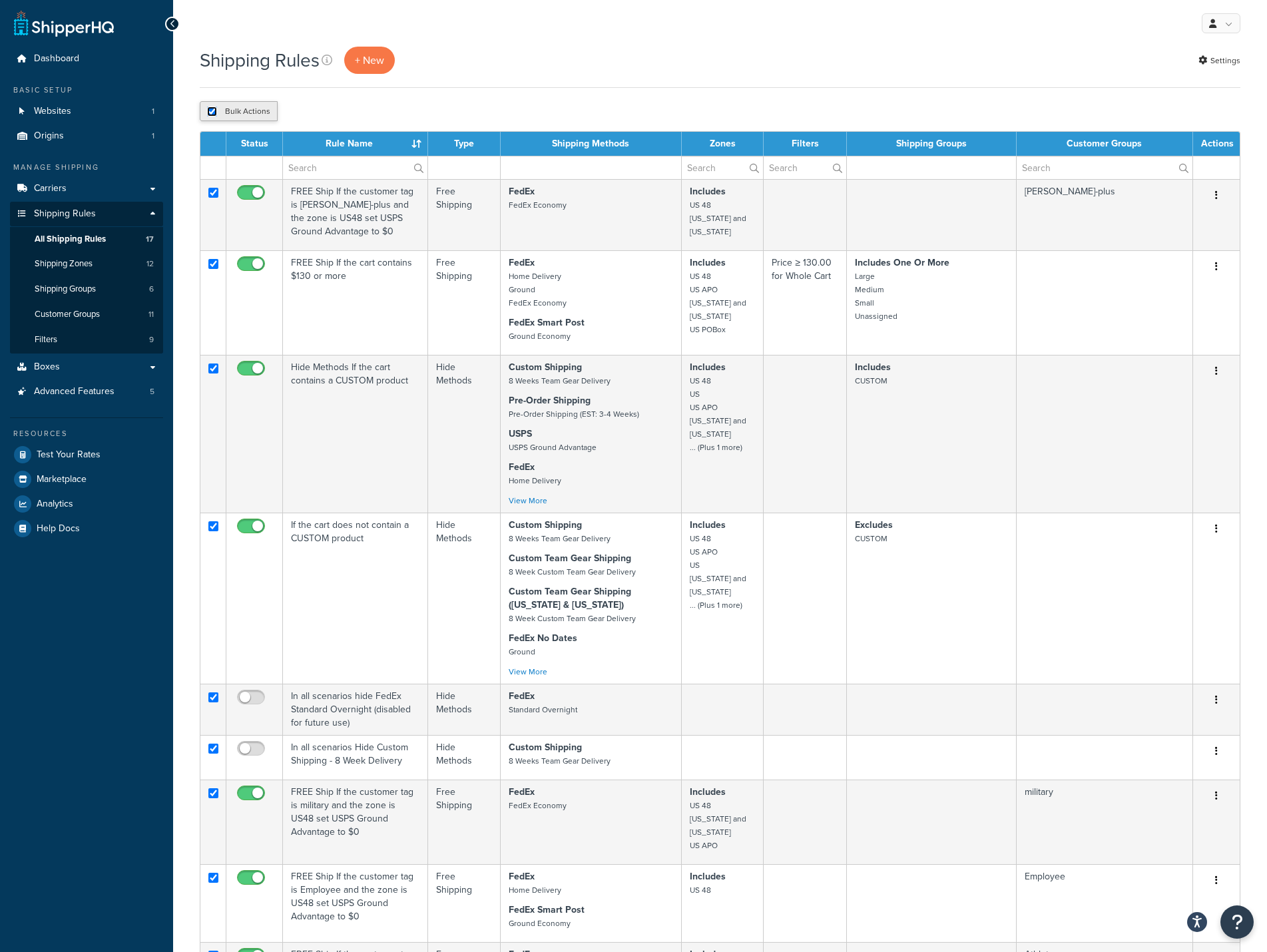
checkbox input "true"
click at [209, 116] on input "checkbox" at bounding box center [212, 111] width 10 height 10
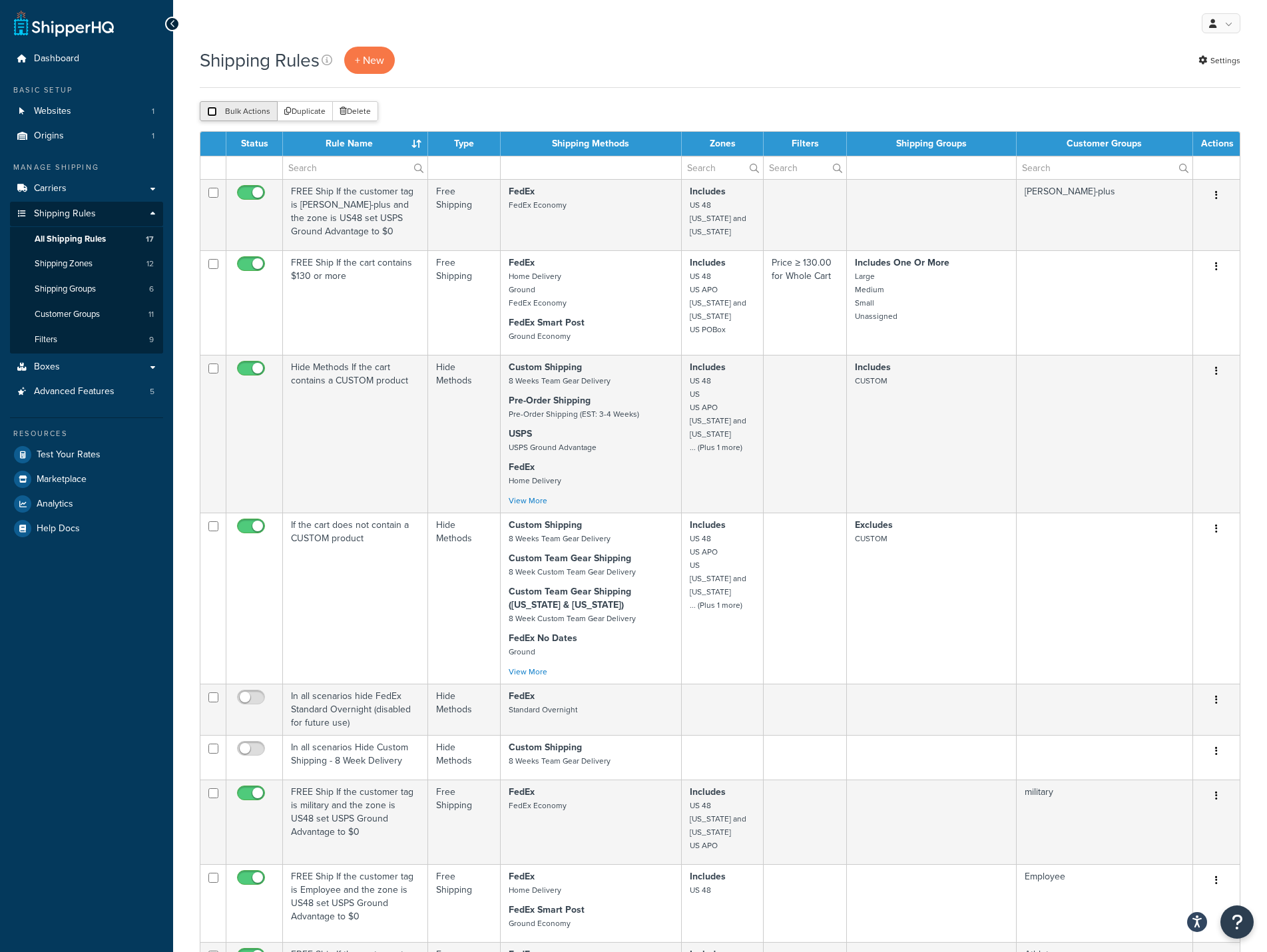
checkbox input "false"
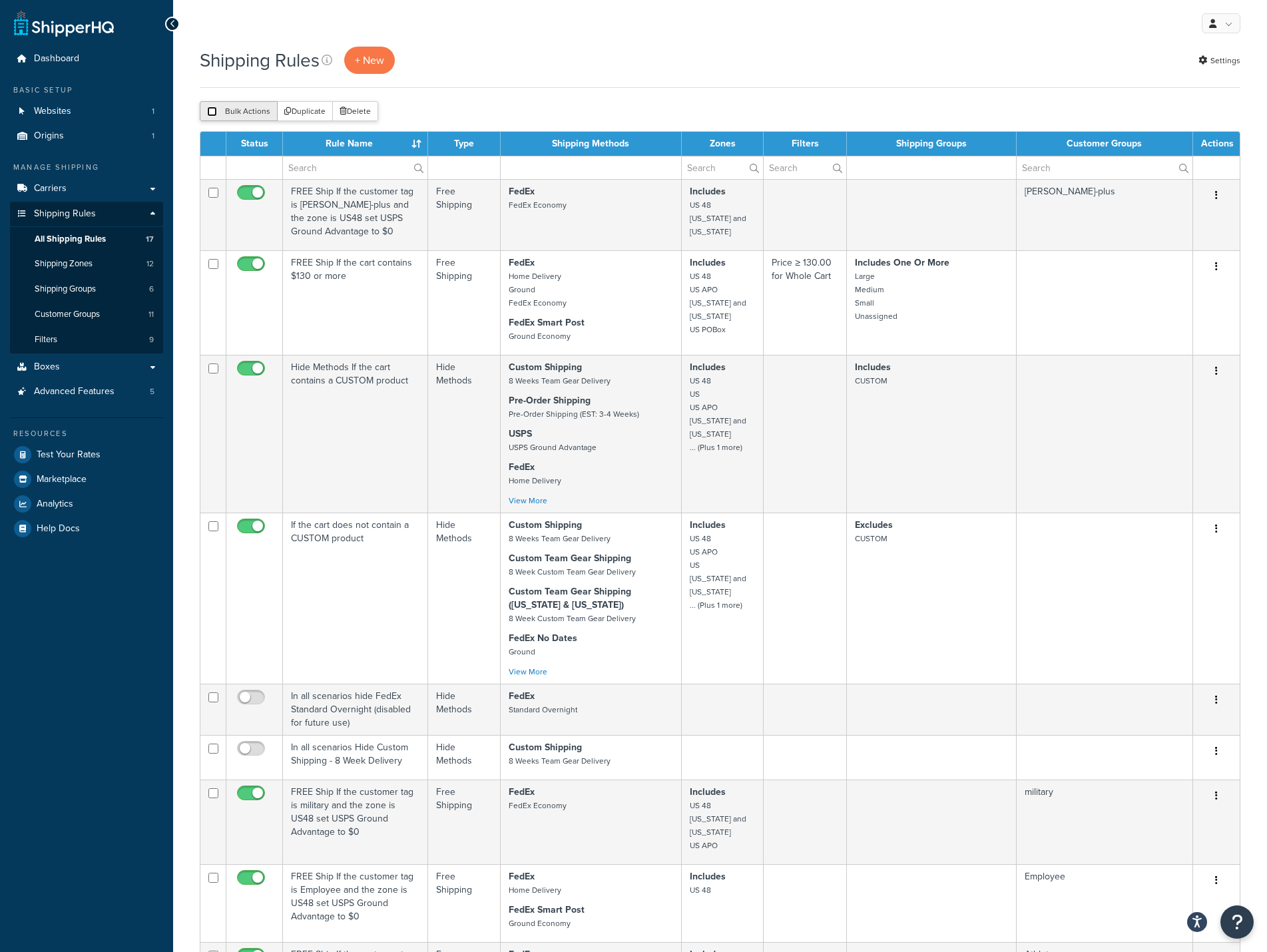
checkbox input "false"
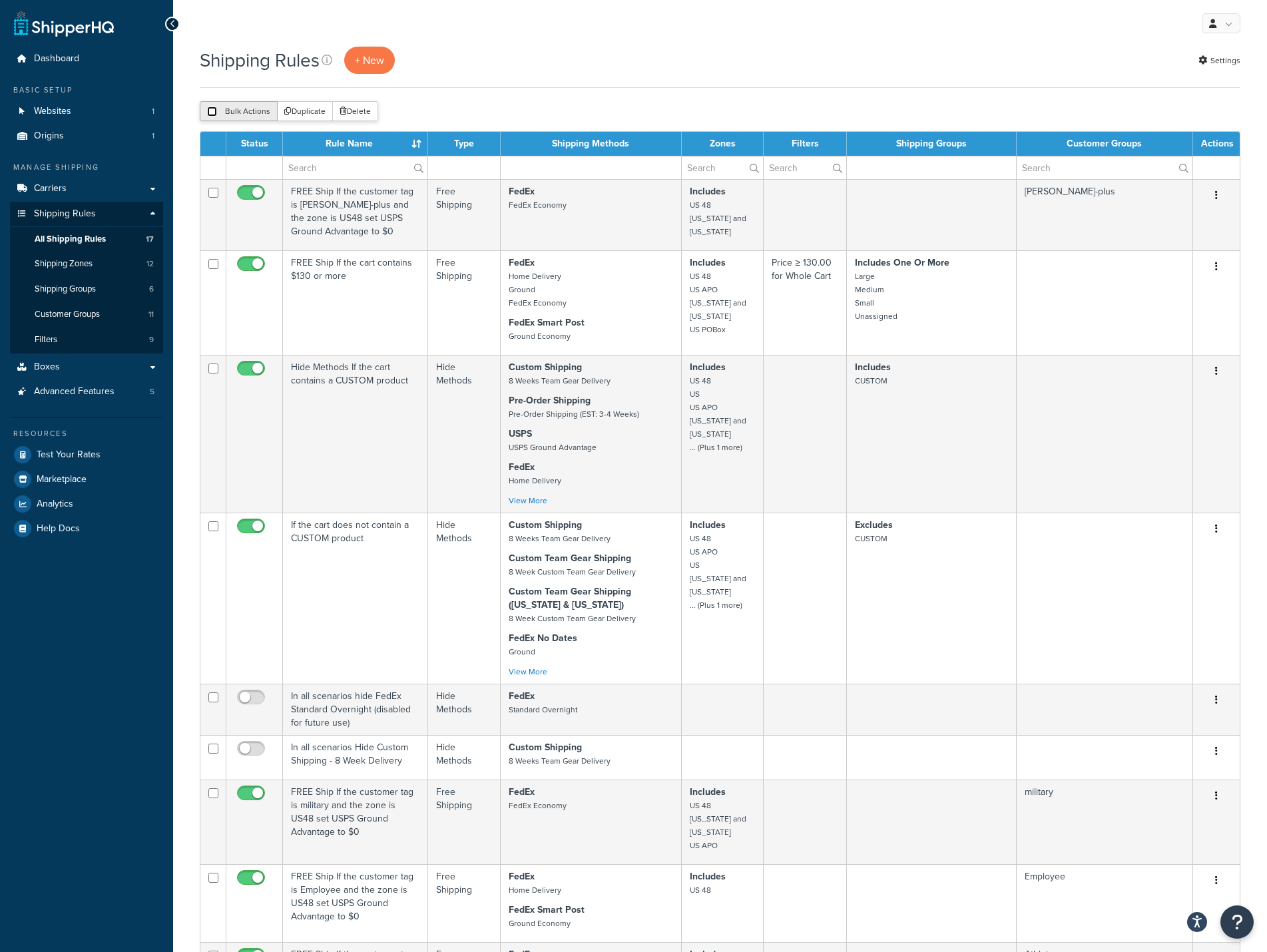
checkbox input "false"
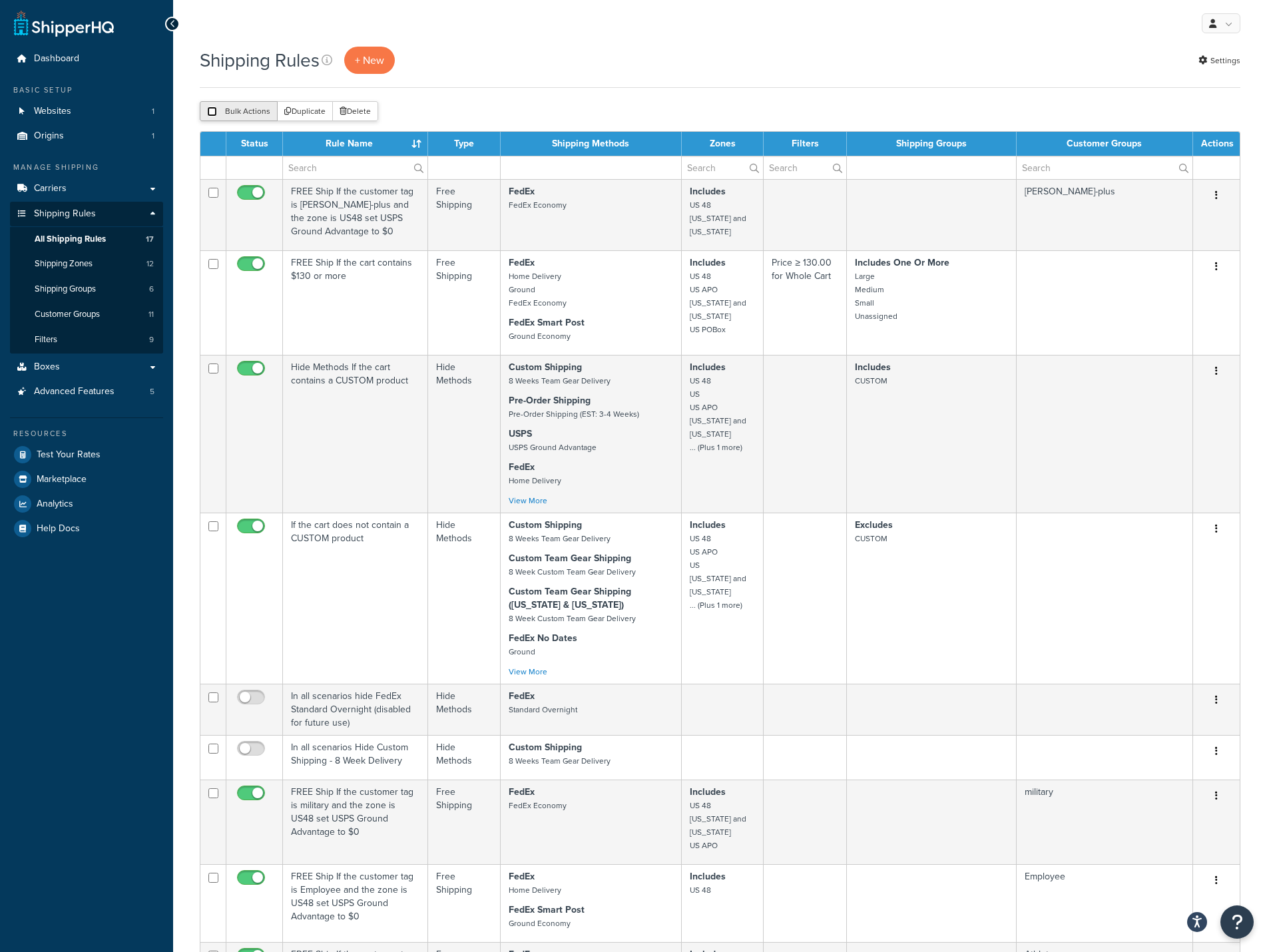
checkbox input "false"
